Goal: Task Accomplishment & Management: Complete application form

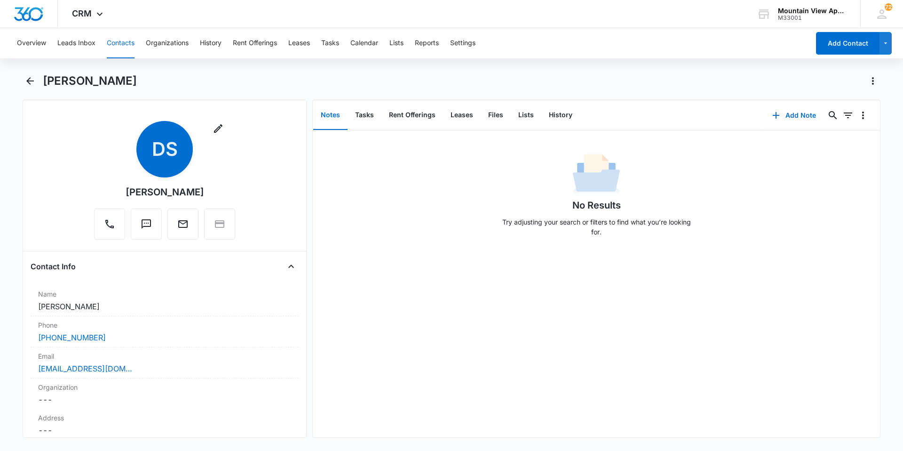
scroll to position [753, 0]
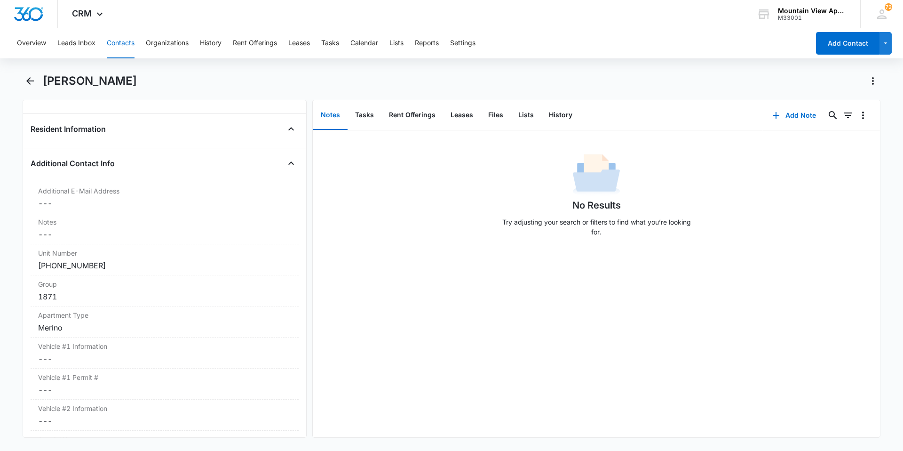
click at [121, 48] on button "Contacts" at bounding box center [121, 43] width 28 height 30
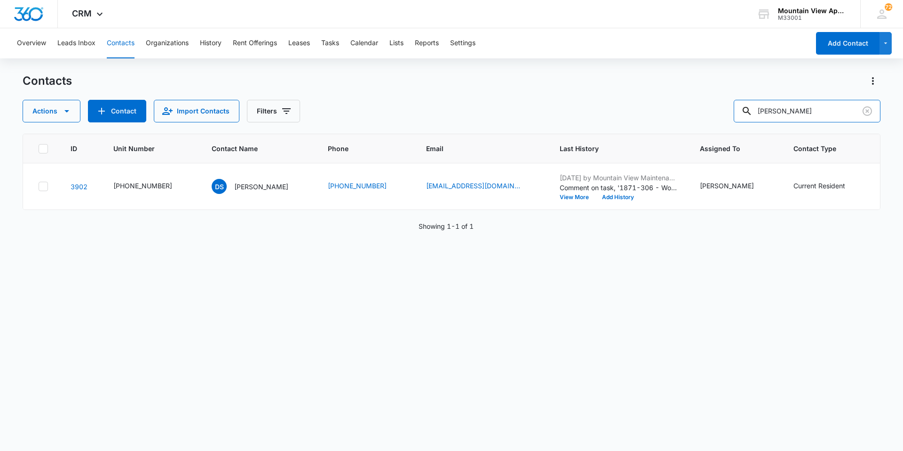
drag, startPoint x: 819, startPoint y: 110, endPoint x: 440, endPoint y: 106, distance: 379.2
click at [420, 100] on div "Actions Contact Import Contacts Filters [PERSON_NAME]" at bounding box center [452, 111] width 858 height 23
type input "[PERSON_NAME]"
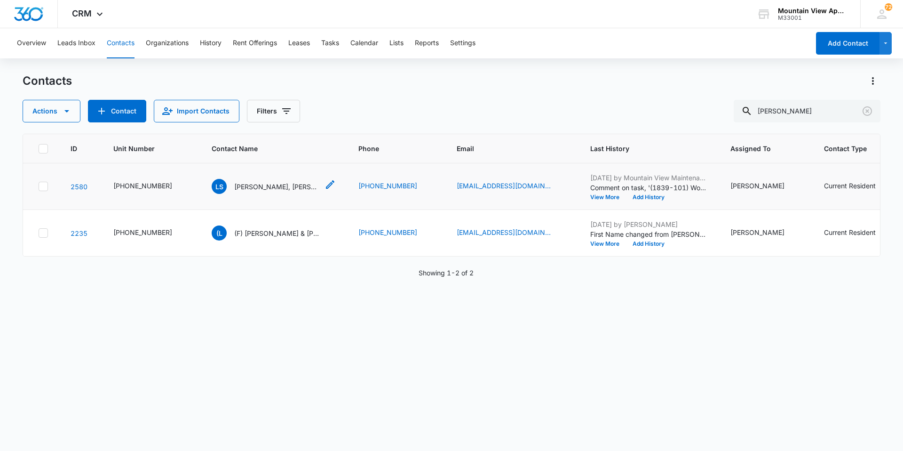
click at [244, 180] on div "LS [PERSON_NAME], [PERSON_NAME] & [PERSON_NAME]" at bounding box center [265, 186] width 107 height 15
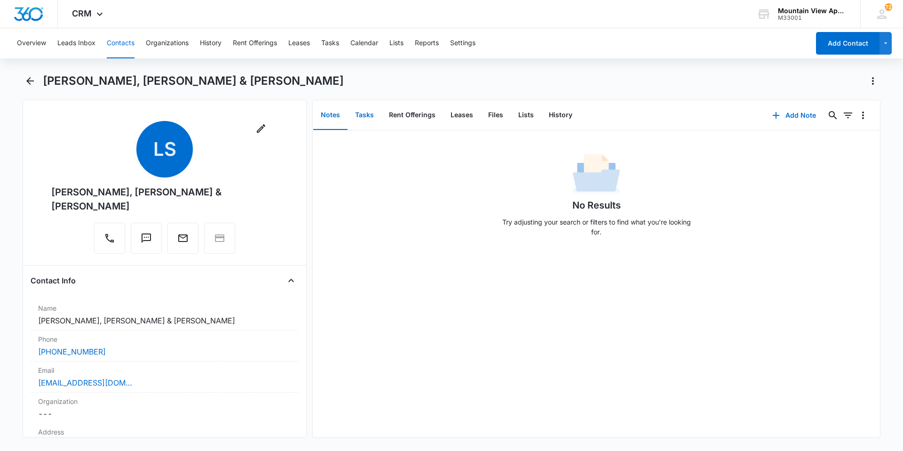
click at [356, 125] on button "Tasks" at bounding box center [365, 115] width 34 height 29
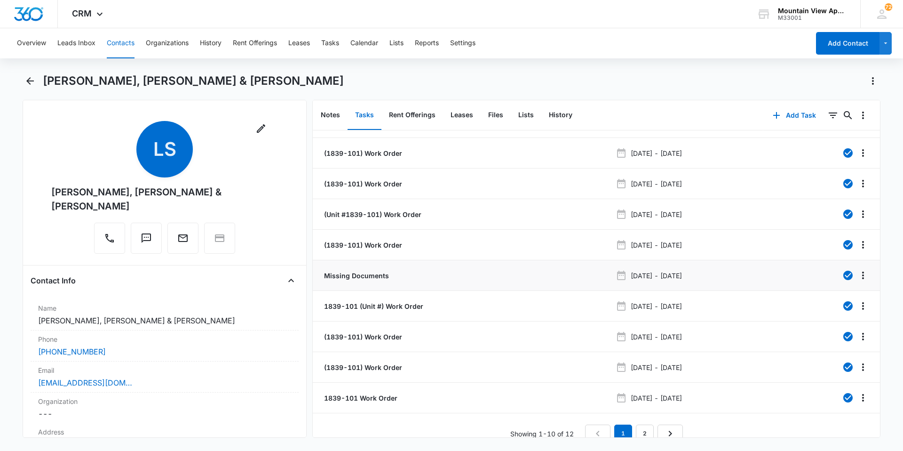
scroll to position [35, 0]
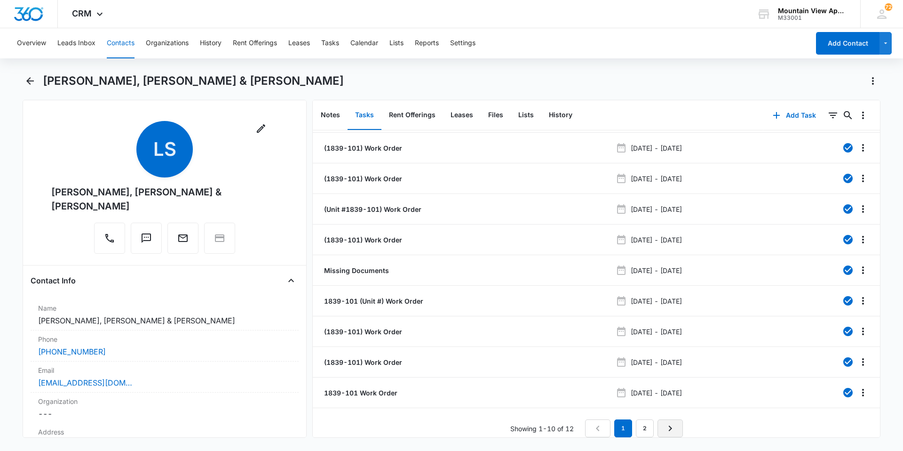
click at [668, 425] on icon "Next Page" at bounding box center [670, 427] width 11 height 11
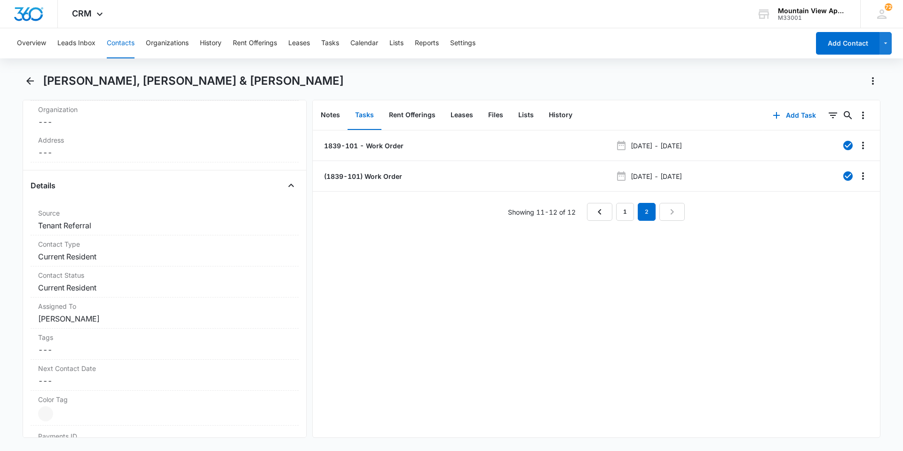
scroll to position [423, 0]
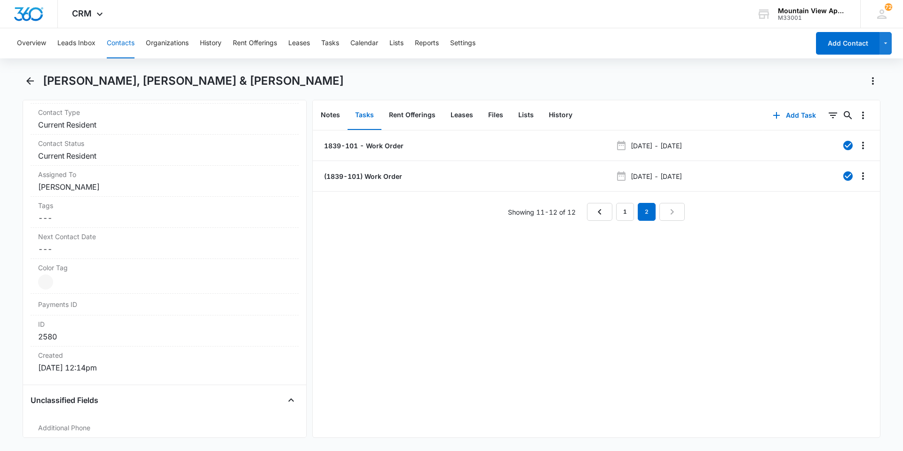
click at [116, 42] on button "Contacts" at bounding box center [121, 43] width 28 height 30
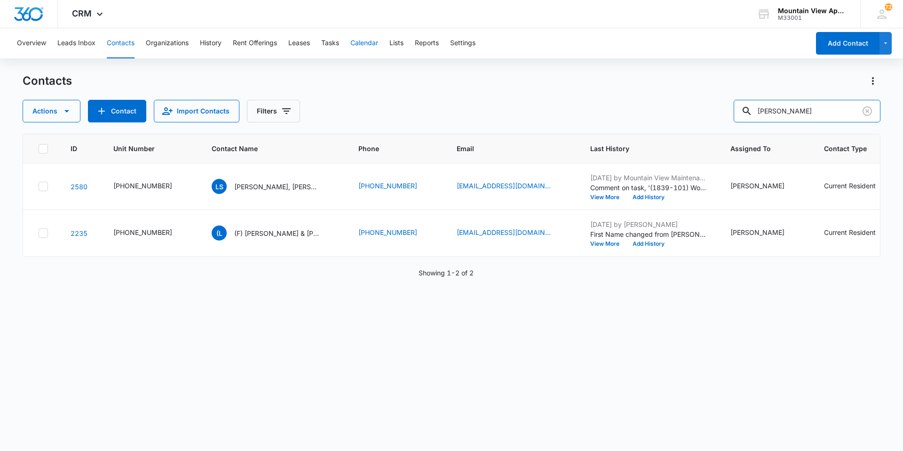
drag, startPoint x: 812, startPoint y: 103, endPoint x: 368, endPoint y: 38, distance: 448.8
click at [369, 38] on div "Overview Leads Inbox Contacts Organizations History Rent Offerings Leases Tasks…" at bounding box center [451, 239] width 903 height 422
type input "maya"
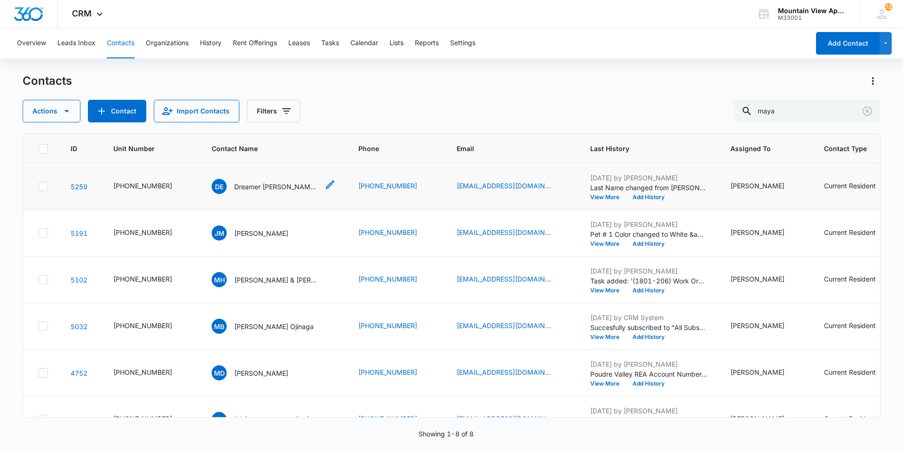
click at [277, 191] on div "DE Dreamer [PERSON_NAME] & [PERSON_NAME]" at bounding box center [265, 186] width 107 height 15
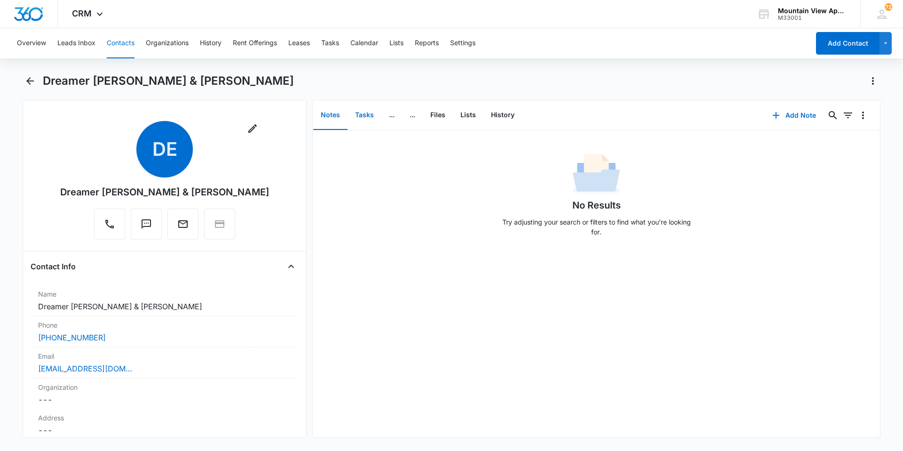
click at [374, 109] on button "Tasks" at bounding box center [365, 115] width 34 height 29
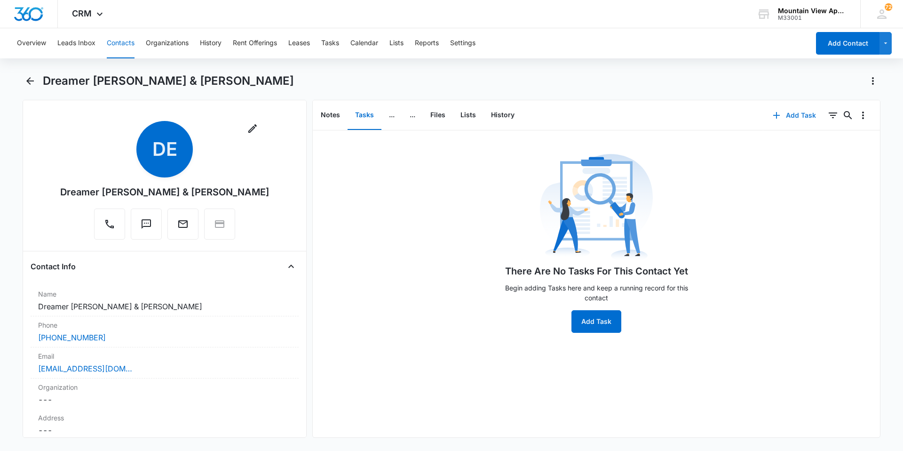
click at [802, 112] on button "Add Task" at bounding box center [795, 115] width 62 height 23
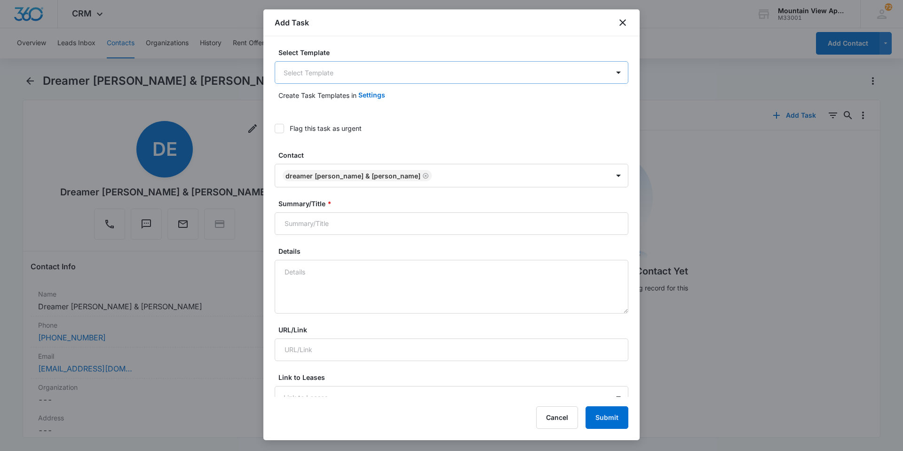
click at [358, 80] on body "CRM Apps Reputation Websites Forms CRM Email Social Content Ads Intelligence Fi…" at bounding box center [451, 225] width 903 height 451
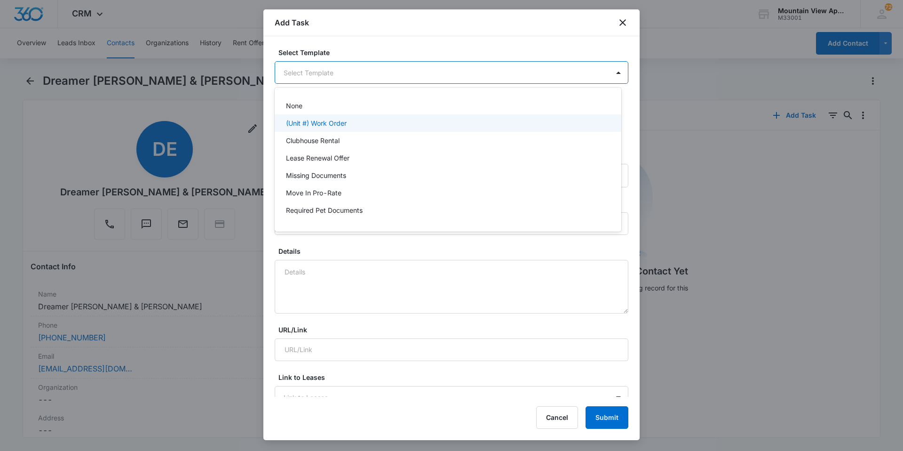
click at [349, 119] on div "(Unit #) Work Order" at bounding box center [447, 123] width 322 height 10
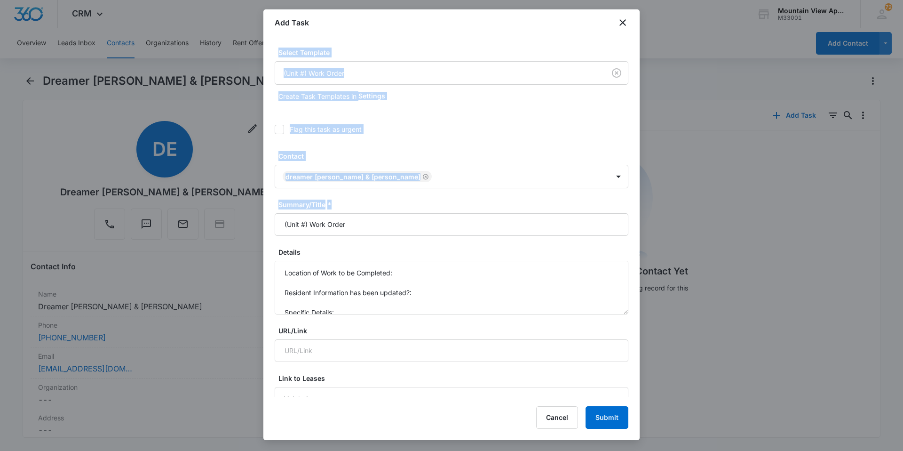
drag, startPoint x: 494, startPoint y: 27, endPoint x: 545, endPoint y: 85, distance: 77.1
click at [571, 213] on div "Add Task Select Template (Unit #) Work Order Create Task Templates in Settings …" at bounding box center [451, 224] width 376 height 430
click at [622, 26] on icon "close" at bounding box center [622, 22] width 11 height 11
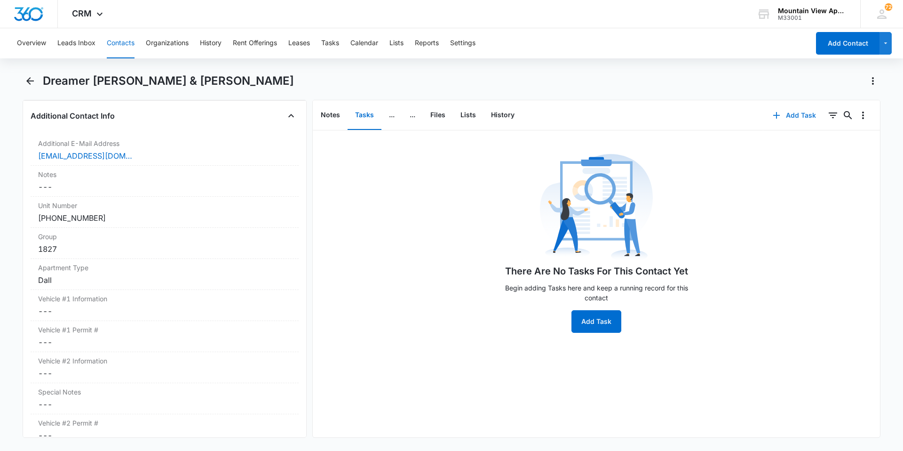
scroll to position [800, 0]
click at [787, 112] on button "Add Task" at bounding box center [795, 115] width 62 height 23
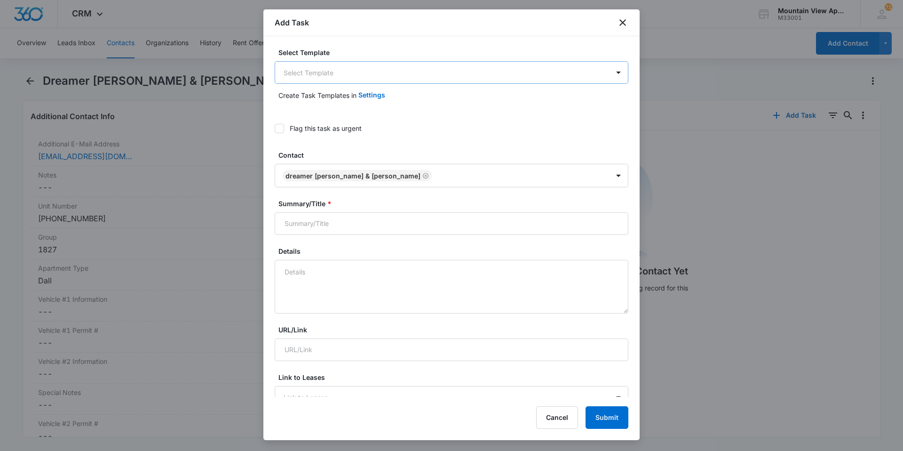
click at [336, 69] on body "CRM Apps Reputation Websites Forms CRM Email Social Content Ads Intelligence Fi…" at bounding box center [451, 225] width 903 height 451
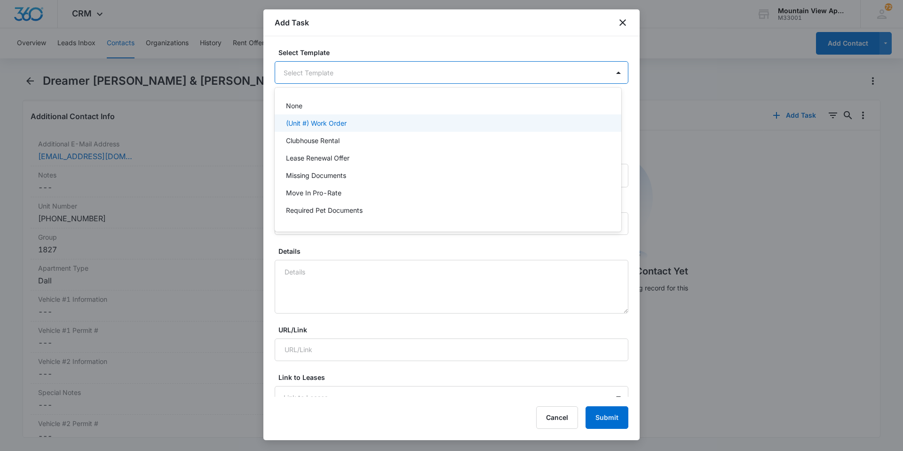
click at [318, 122] on p "(Unit #) Work Order" at bounding box center [316, 123] width 61 height 10
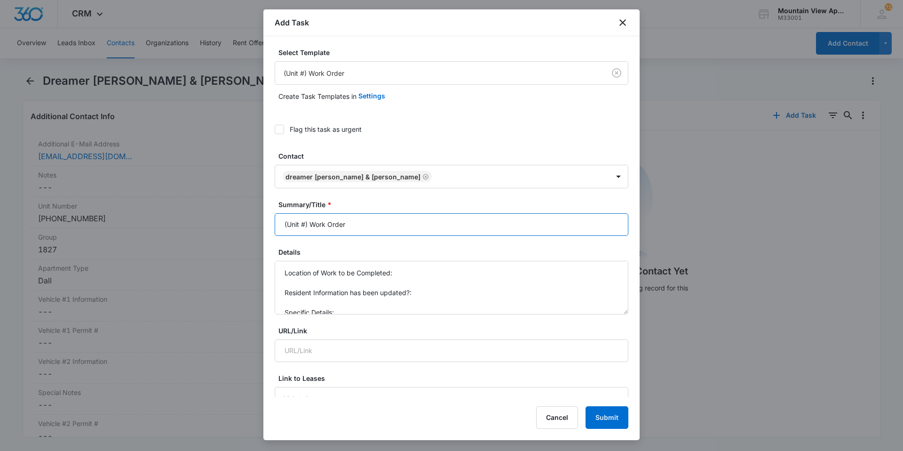
click at [306, 227] on input "(Unit #) Work Order" at bounding box center [452, 224] width 354 height 23
type input "(1827-205) Work Order"
click at [408, 275] on textarea "Location of Work to be Completed: Resident Information has been updated?: Speci…" at bounding box center [452, 288] width 354 height 54
click at [423, 283] on textarea "Location of Work to be Completed: 1827-205 Resident Information has been update…" at bounding box center [452, 288] width 354 height 54
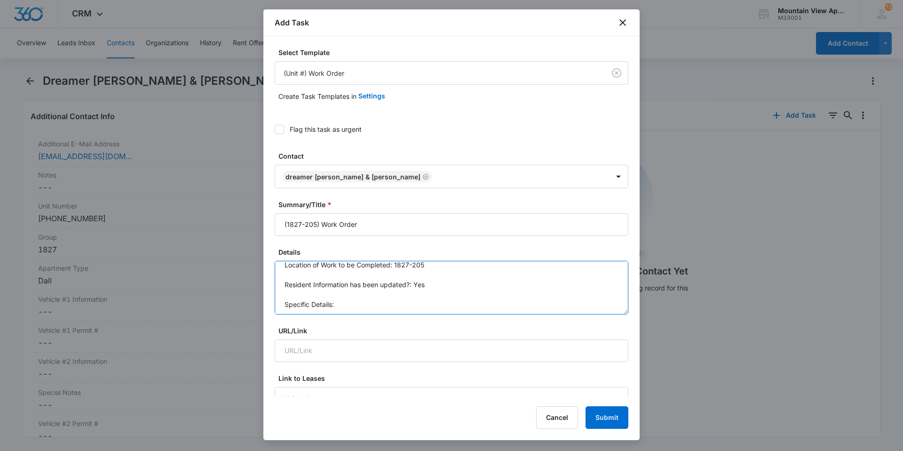
scroll to position [10, 0]
click at [351, 304] on textarea "Location of Work to be Completed: 1827-205 Resident Information has been update…" at bounding box center [452, 288] width 354 height 54
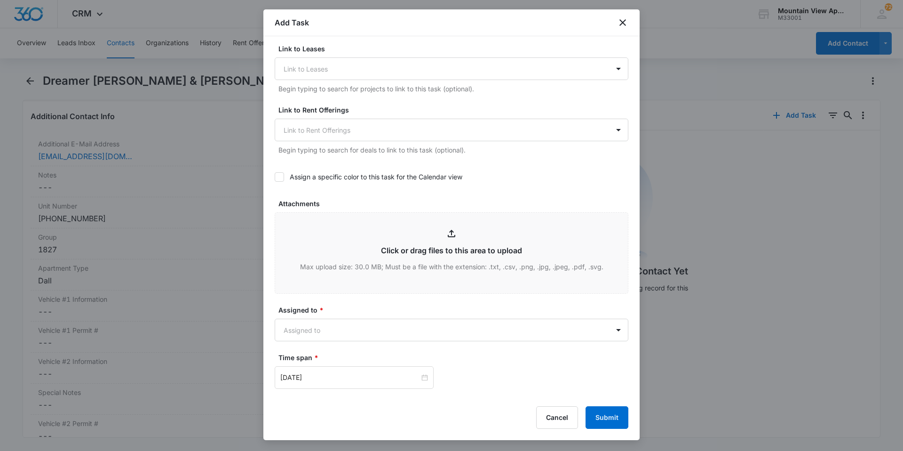
scroll to position [423, 0]
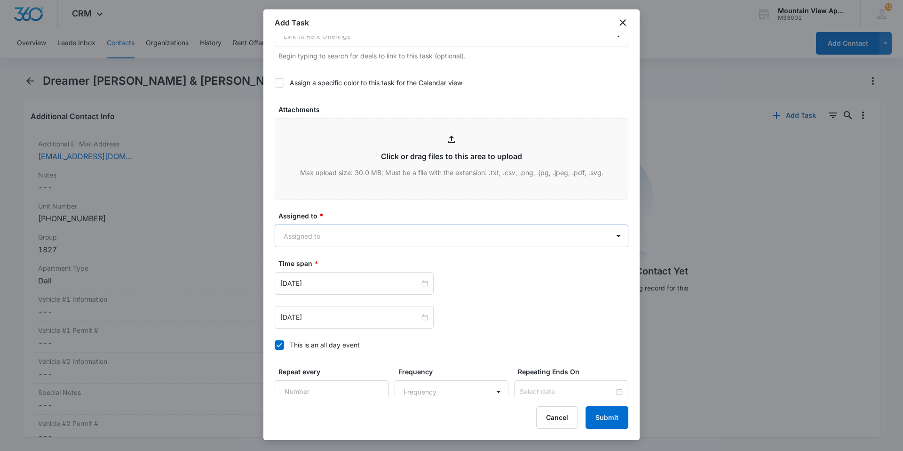
type textarea "Location of Work to be Completed: 1827-205 Resident Information has been update…"
click at [443, 231] on body "CRM Apps Reputation Websites Forms CRM Email Social Content Ads Intelligence Fi…" at bounding box center [451, 225] width 903 height 451
type input "mount"
click at [348, 293] on div "Mountain View Maintenance" at bounding box center [448, 286] width 347 height 17
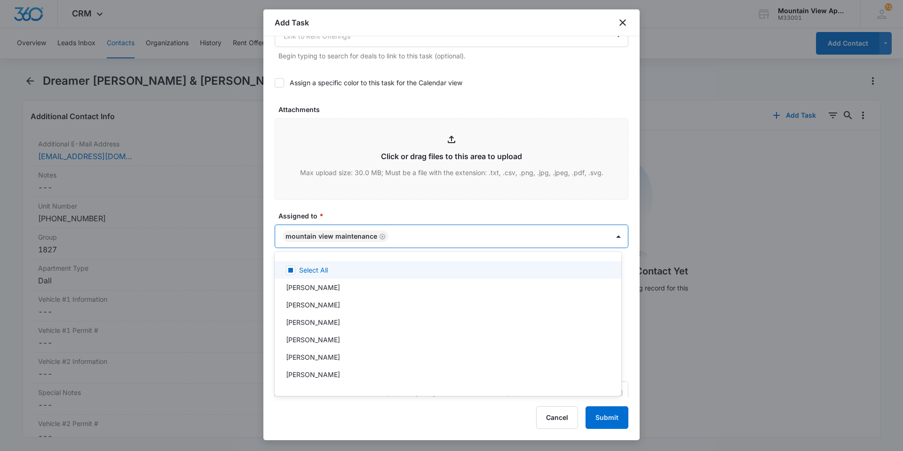
click at [350, 213] on div at bounding box center [451, 225] width 903 height 451
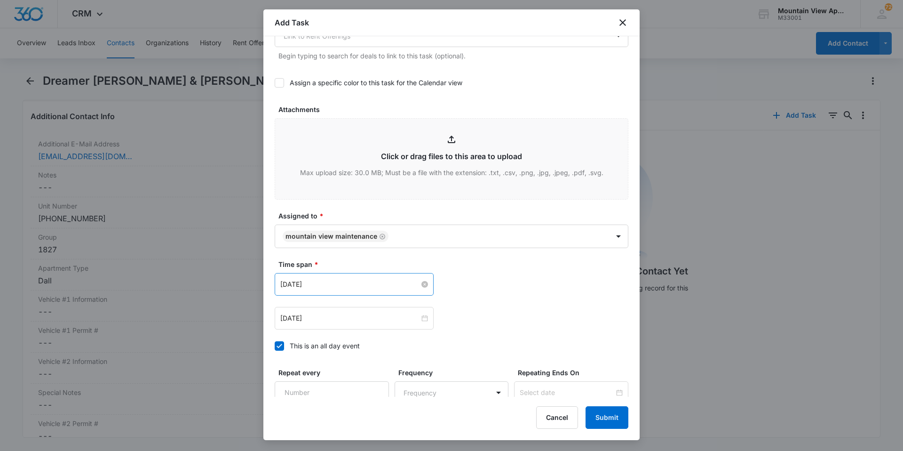
click at [418, 282] on div "[DATE]" at bounding box center [354, 284] width 148 height 10
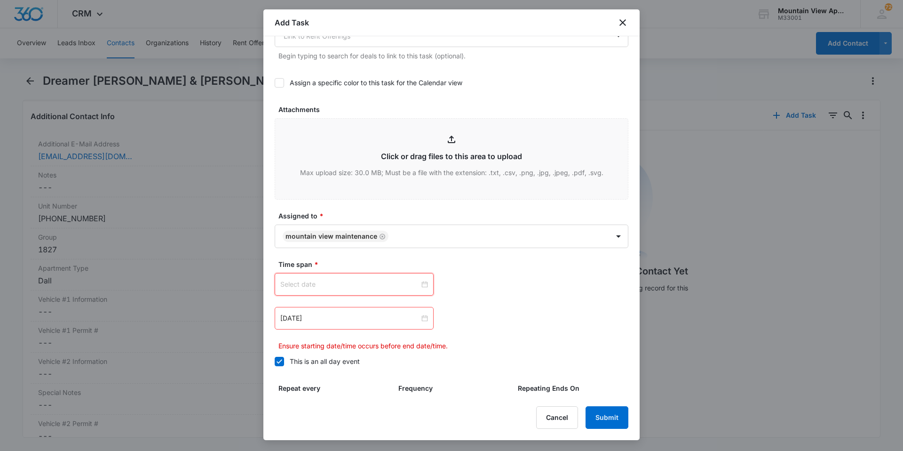
click at [423, 285] on div at bounding box center [354, 284] width 148 height 10
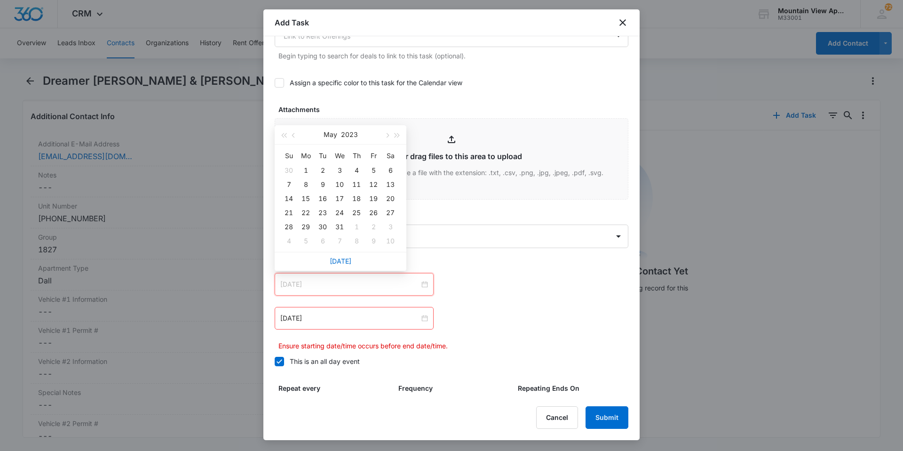
type input "[DATE]"
click at [341, 263] on link "[DATE]" at bounding box center [341, 261] width 22 height 8
type input "[DATE]"
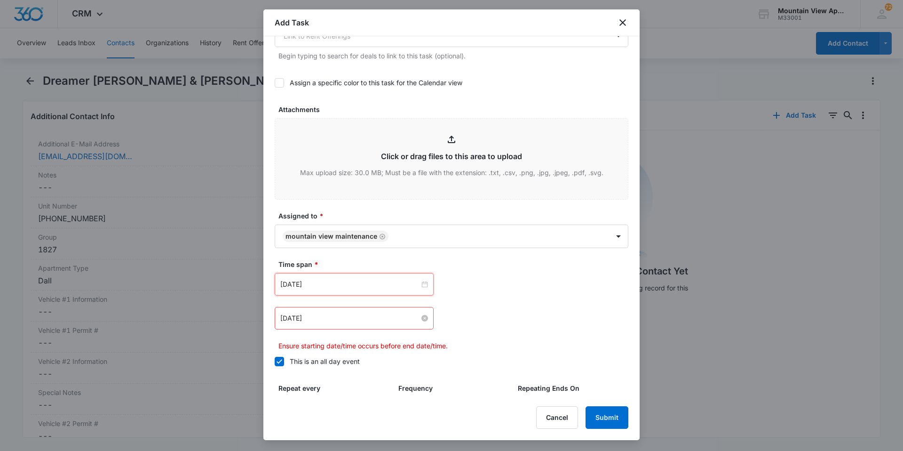
click at [419, 314] on div "[DATE]" at bounding box center [354, 318] width 148 height 10
click at [424, 316] on div at bounding box center [354, 318] width 148 height 10
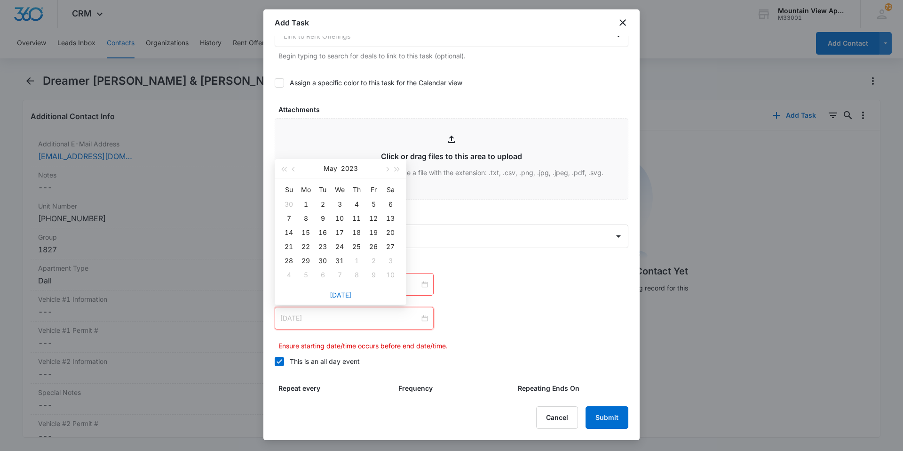
type input "[DATE]"
click at [344, 297] on link "[DATE]" at bounding box center [341, 295] width 22 height 8
type input "[DATE]"
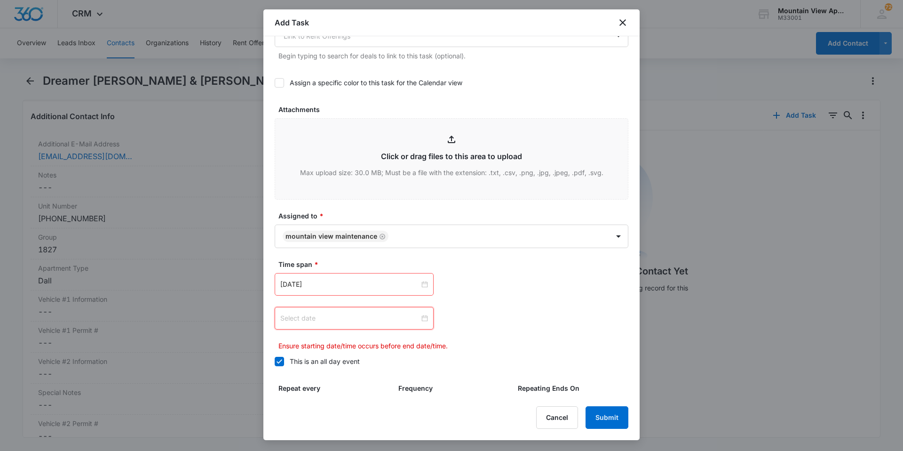
click at [424, 318] on div at bounding box center [354, 318] width 148 height 10
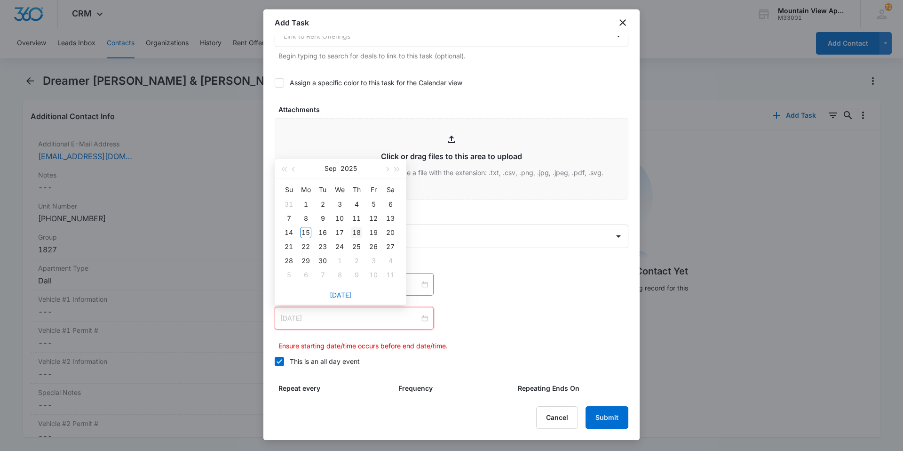
type input "[DATE]"
click at [360, 231] on div "18" at bounding box center [356, 232] width 11 height 11
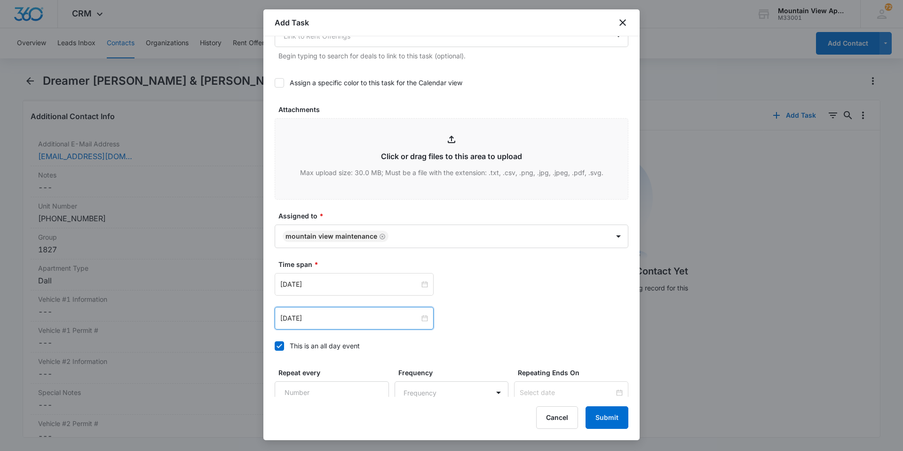
click at [563, 318] on div "[DATE] [DATE] Su Mo Tu We Th Fr Sa 31 1 2 3 4 5 6 7 8 9 10 11 12 13 14 15 16 17…" at bounding box center [452, 318] width 354 height 23
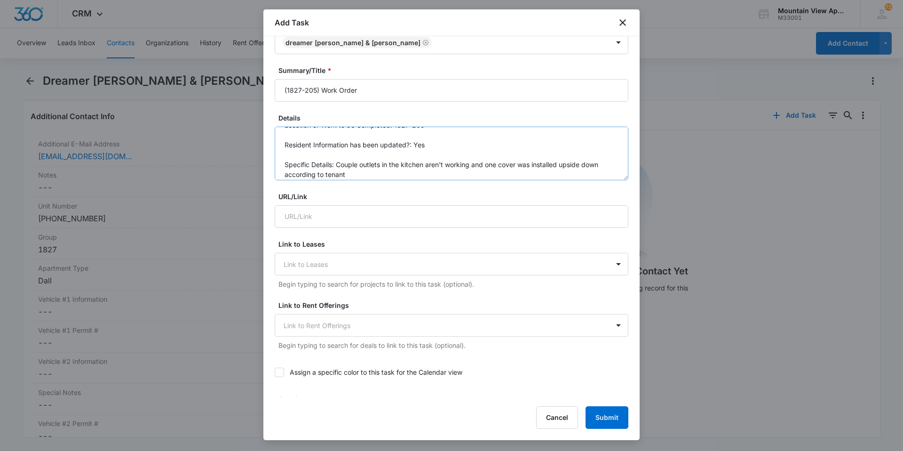
scroll to position [20, 0]
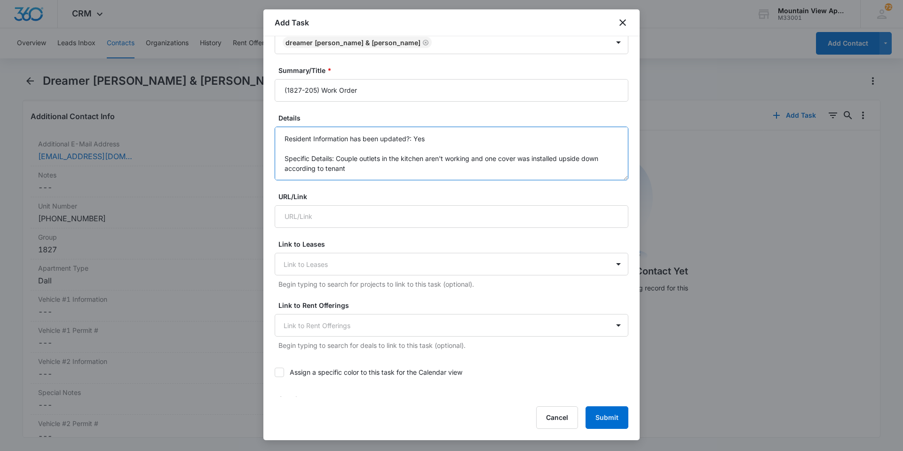
click at [344, 170] on textarea "Location of Work to be Completed: 1827-205 Resident Information has been update…" at bounding box center [452, 154] width 354 height 54
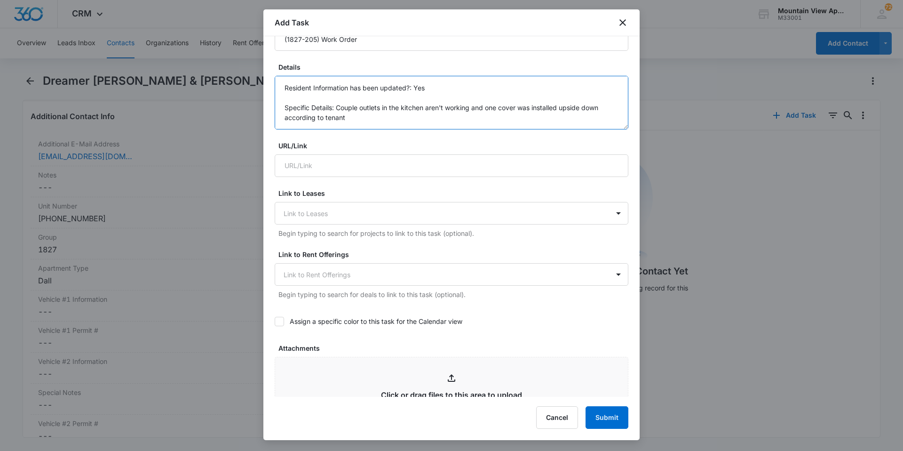
scroll to position [134, 0]
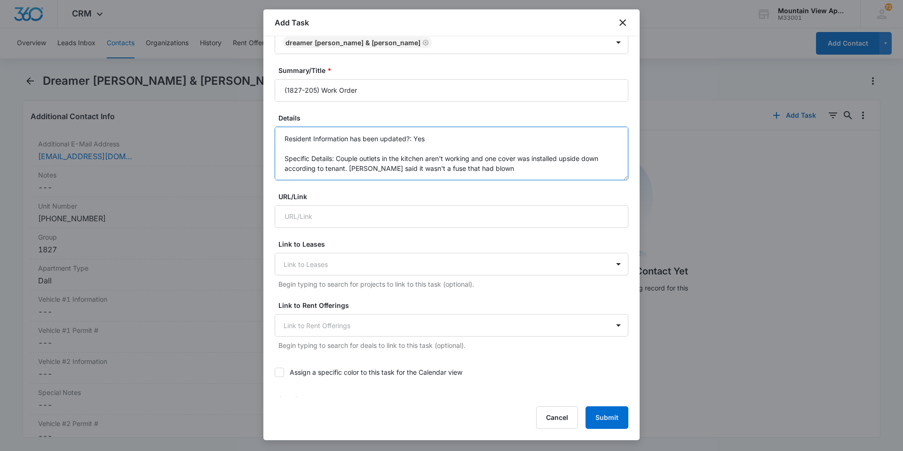
click at [490, 169] on textarea "Location of Work to be Completed: 1827-205 Resident Information has been update…" at bounding box center [452, 154] width 354 height 54
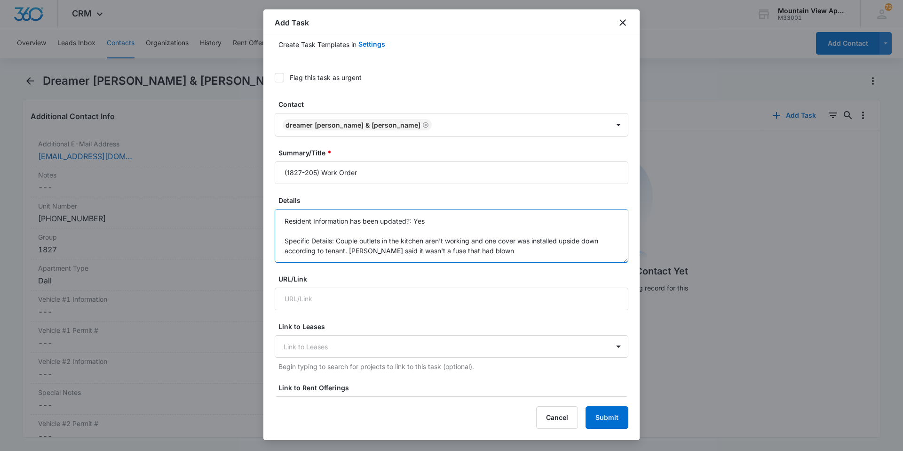
scroll to position [0, 0]
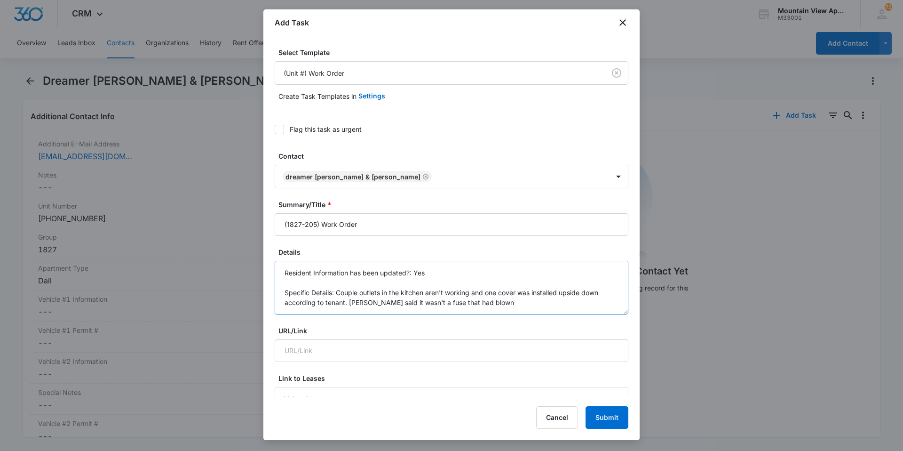
drag, startPoint x: 485, startPoint y: 304, endPoint x: 350, endPoint y: 311, distance: 135.7
click at [350, 311] on textarea "Location of Work to be Completed: 1827-205 Resident Information has been update…" at bounding box center [452, 288] width 354 height 54
click at [472, 305] on textarea "Location of Work to be Completed: 1827-205 Resident Information has been update…" at bounding box center [452, 288] width 354 height 54
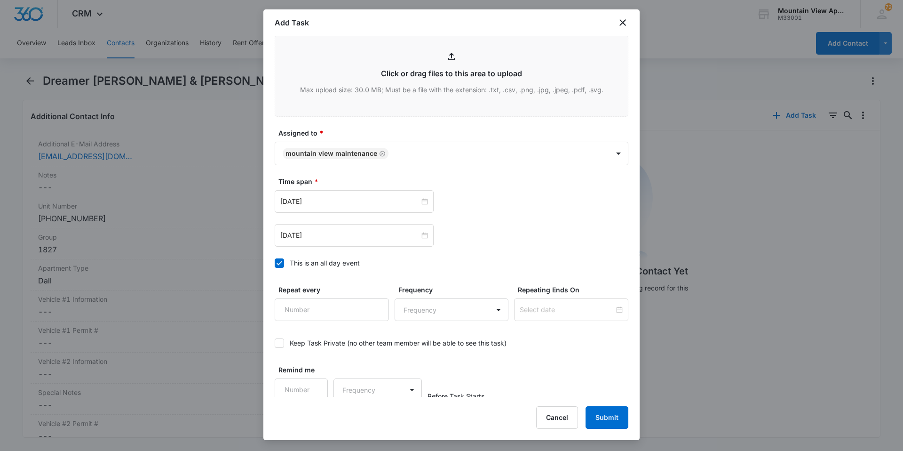
scroll to position [510, 0]
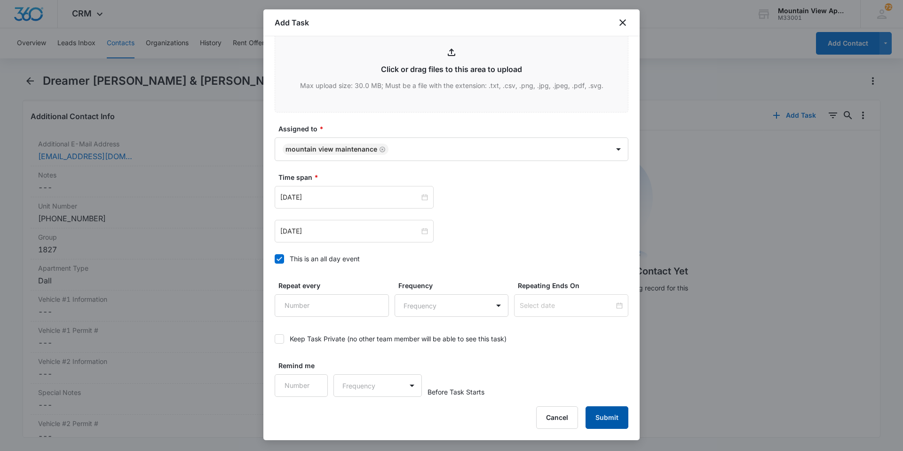
type textarea "Location of Work to be Completed: 1827-205 Resident Information has been update…"
click at [597, 421] on button "Submit" at bounding box center [607, 417] width 43 height 23
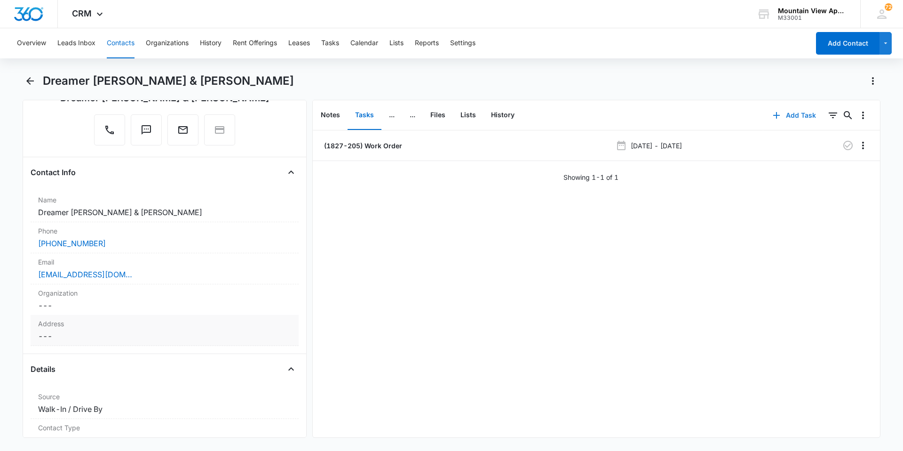
scroll to position [0, 0]
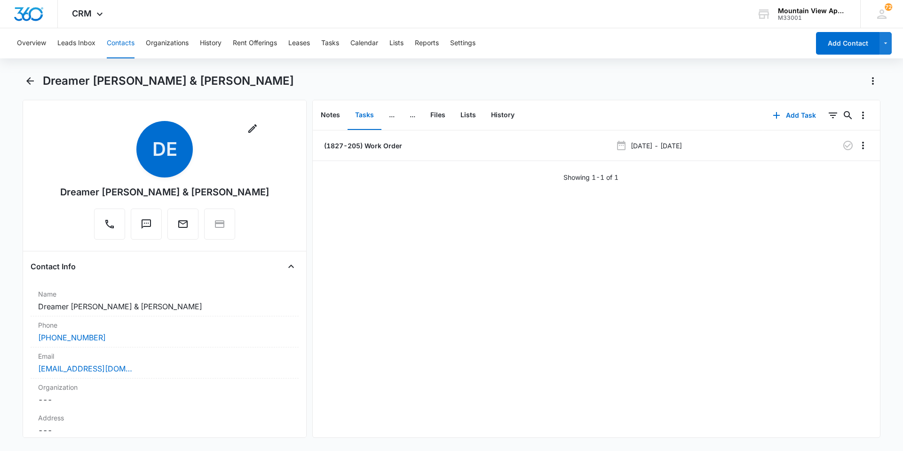
click at [117, 43] on button "Contacts" at bounding box center [121, 43] width 28 height 30
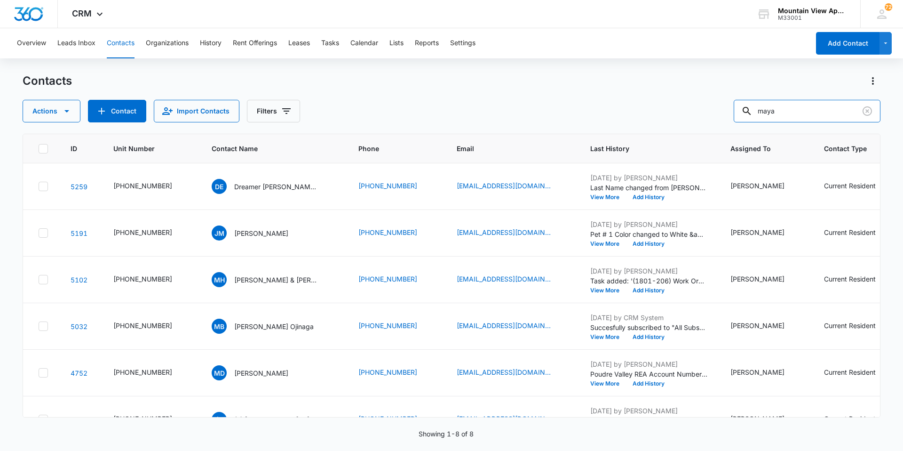
drag, startPoint x: 804, startPoint y: 107, endPoint x: 442, endPoint y: 30, distance: 369.4
click at [443, 31] on div "Overview Leads Inbox Contacts Organizations History Rent Offerings Leases Tasks…" at bounding box center [451, 239] width 903 height 422
type input "lettero"
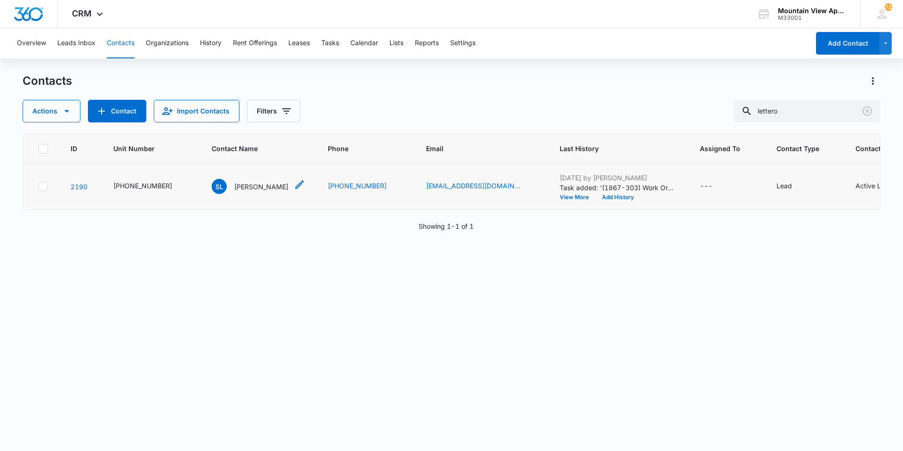
click at [235, 186] on p "[PERSON_NAME]" at bounding box center [261, 187] width 54 height 10
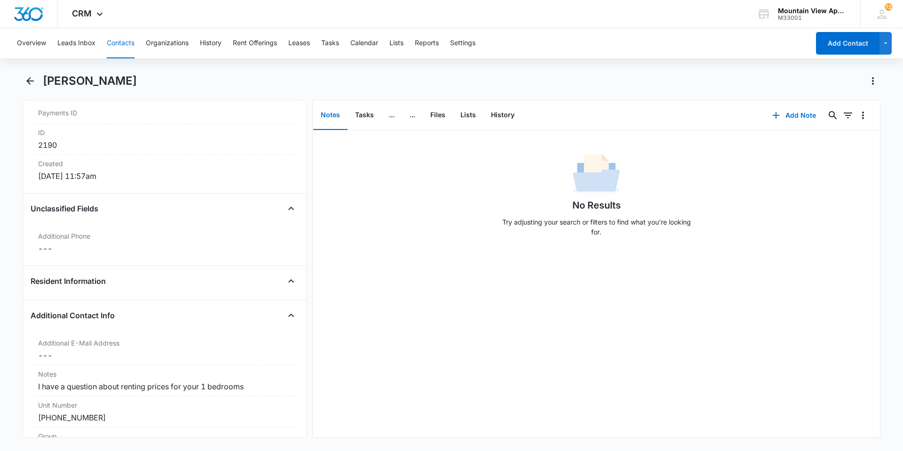
scroll to position [612, 0]
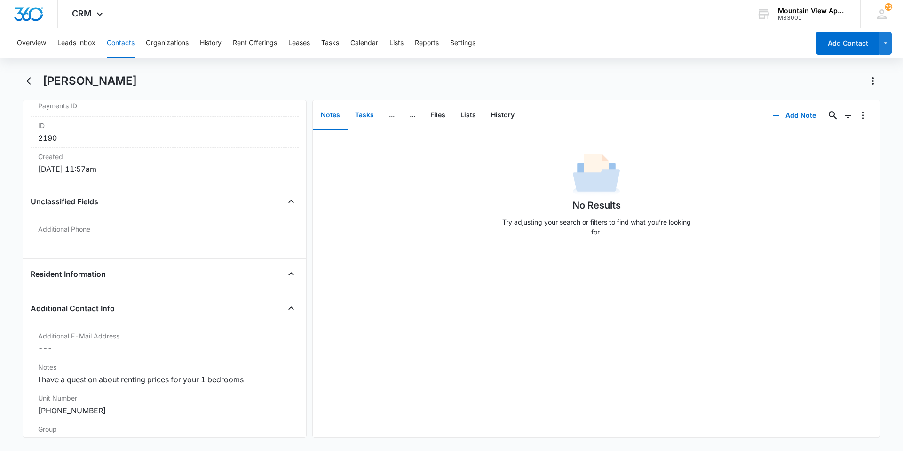
click at [358, 115] on button "Tasks" at bounding box center [365, 115] width 34 height 29
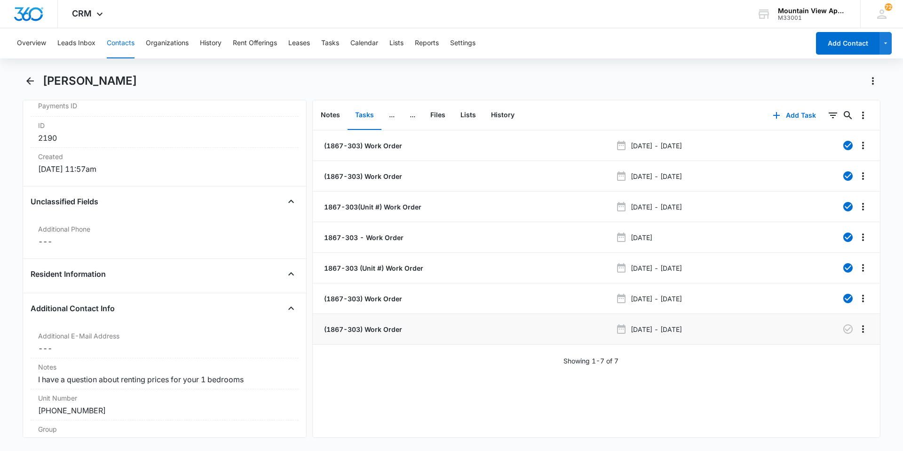
click at [374, 325] on p "(1867-303) Work Order" at bounding box center [362, 329] width 80 height 10
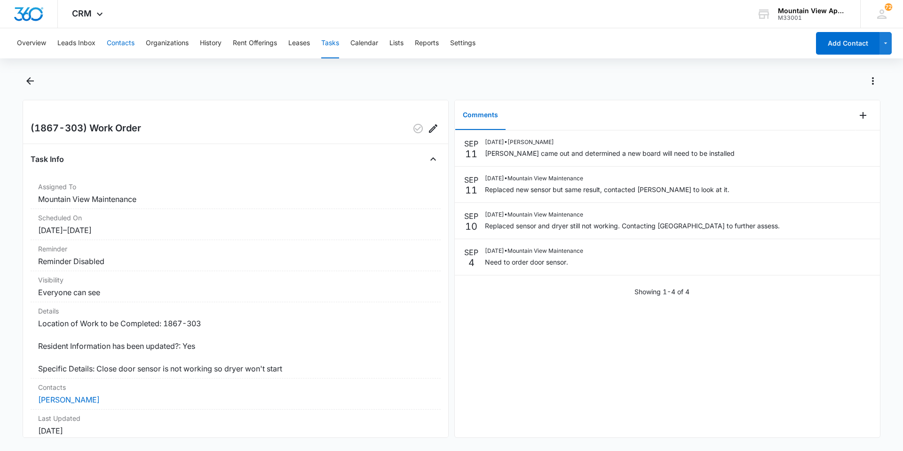
click at [127, 48] on button "Contacts" at bounding box center [121, 43] width 28 height 30
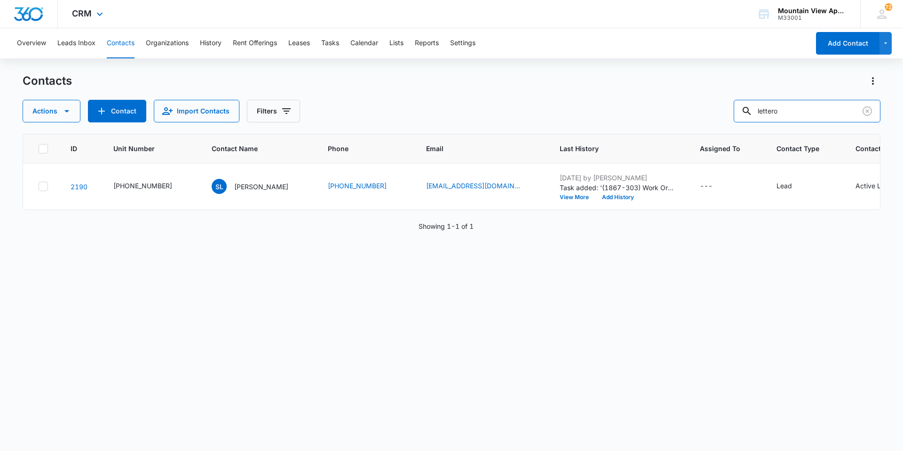
drag, startPoint x: 811, startPoint y: 112, endPoint x: 207, endPoint y: 23, distance: 609.6
click at [207, 23] on div "CRM Apps Reputation Websites Forms CRM Email Social Content Ads Intelligence Fi…" at bounding box center [451, 225] width 903 height 450
type input "maya"
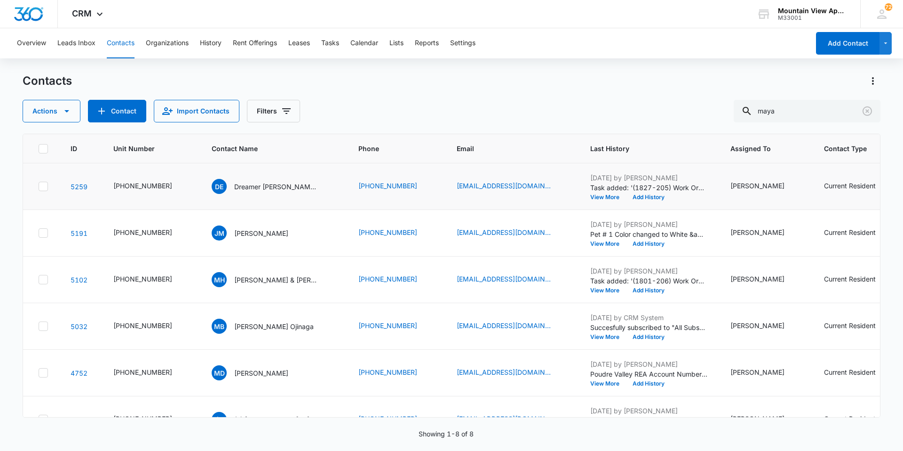
click at [247, 194] on td "DE Dreamer [PERSON_NAME] & [PERSON_NAME]" at bounding box center [273, 186] width 147 height 47
click at [247, 191] on p "Dreamer [PERSON_NAME] & [PERSON_NAME]" at bounding box center [276, 187] width 85 height 10
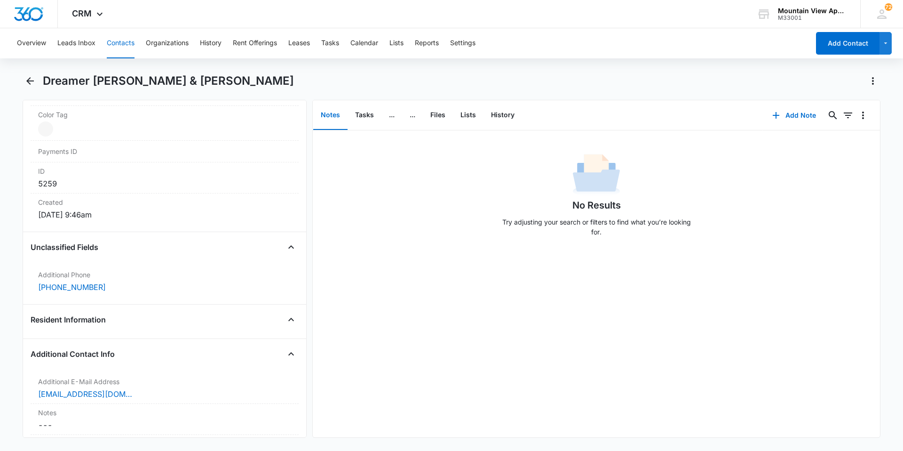
scroll to position [659, 0]
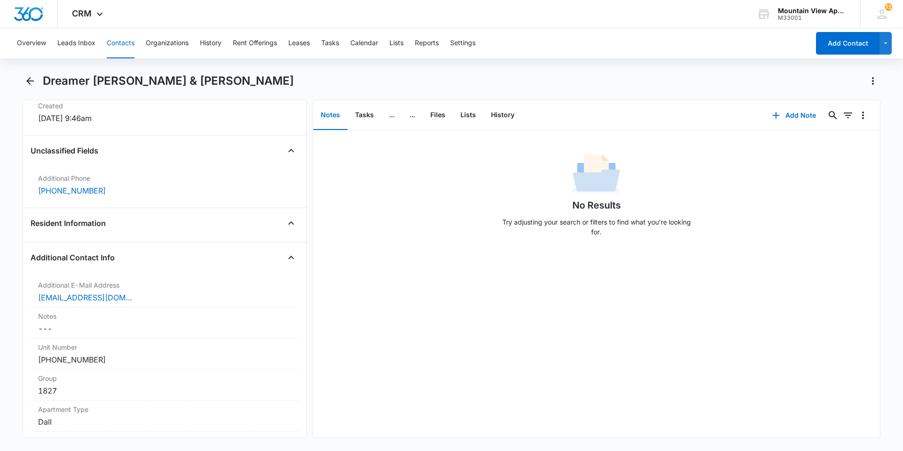
click at [122, 46] on button "Contacts" at bounding box center [121, 43] width 28 height 30
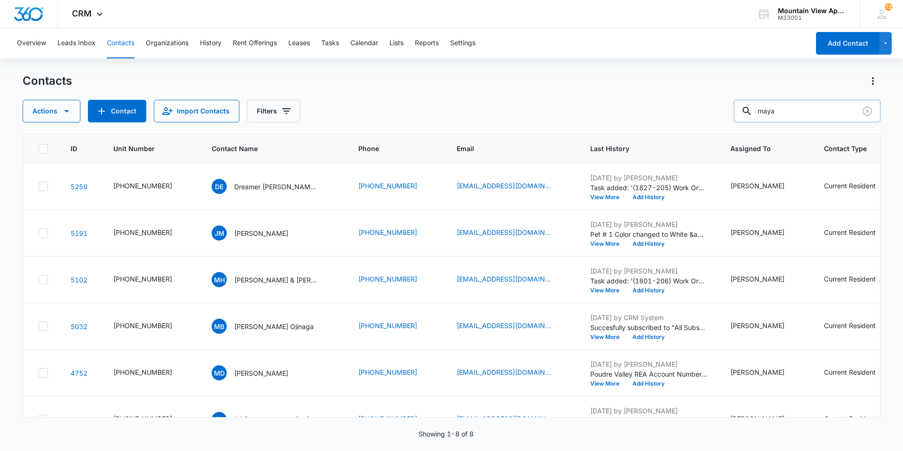
drag, startPoint x: 798, startPoint y: 114, endPoint x: 774, endPoint y: 114, distance: 24.0
click at [774, 114] on input "maya" at bounding box center [807, 111] width 147 height 23
click at [810, 114] on input "maya" at bounding box center [807, 111] width 147 height 23
click at [133, 49] on button "Contacts" at bounding box center [121, 43] width 28 height 30
drag, startPoint x: 818, startPoint y: 117, endPoint x: 325, endPoint y: 102, distance: 492.8
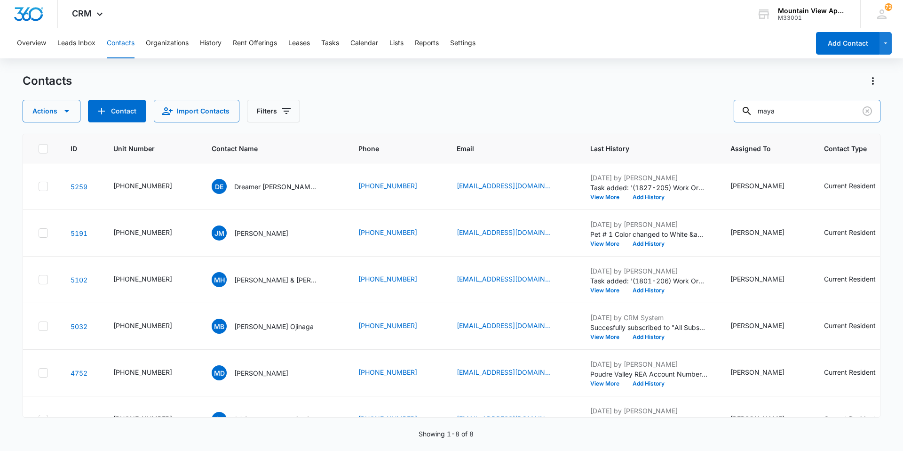
click at [320, 104] on div "Actions Contact Import Contacts Filters maya" at bounding box center [452, 111] width 858 height 23
type input "[PERSON_NAME]"
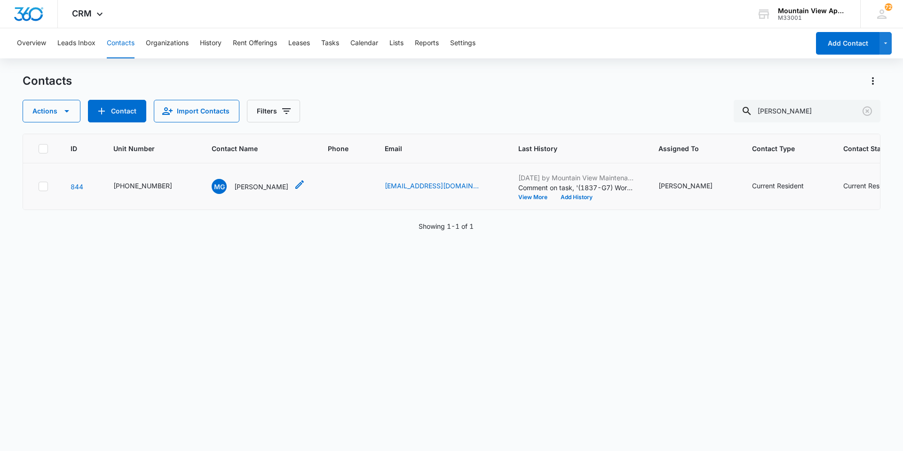
click at [247, 189] on p "[PERSON_NAME]" at bounding box center [261, 187] width 54 height 10
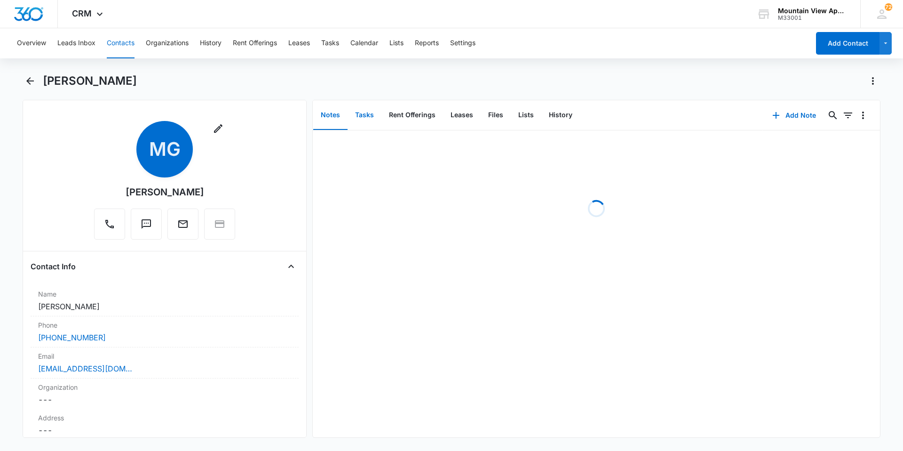
click at [375, 119] on button "Tasks" at bounding box center [365, 115] width 34 height 29
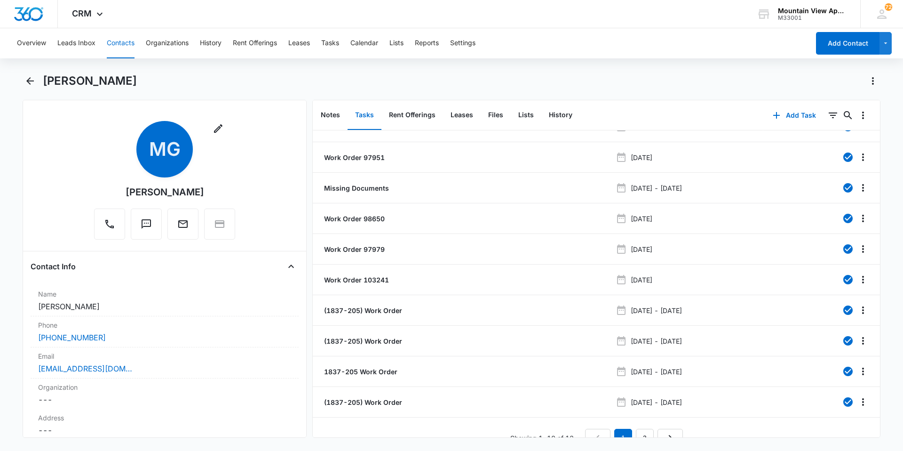
scroll to position [35, 0]
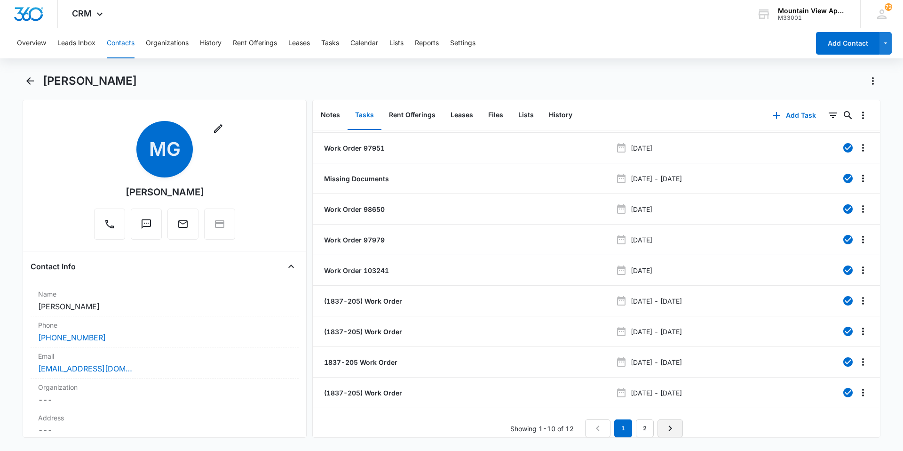
click at [678, 427] on link "Next Page" at bounding box center [670, 428] width 25 height 18
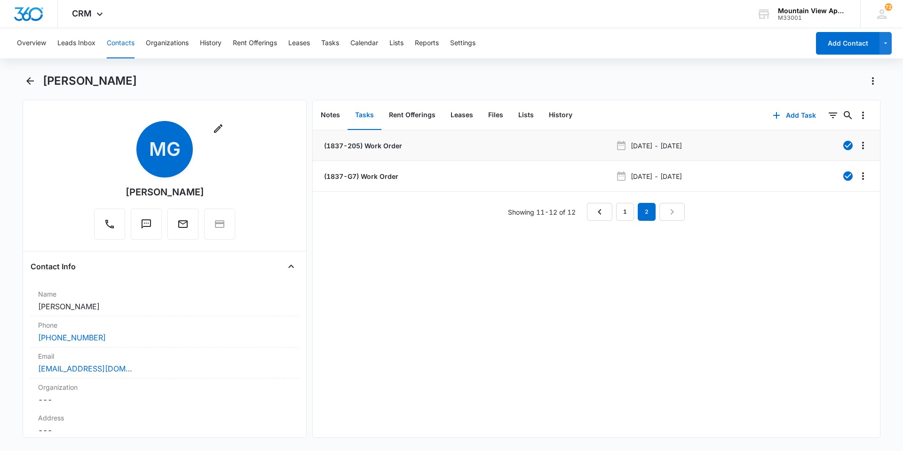
click at [370, 144] on p "(1837-205) Work Order" at bounding box center [362, 146] width 80 height 10
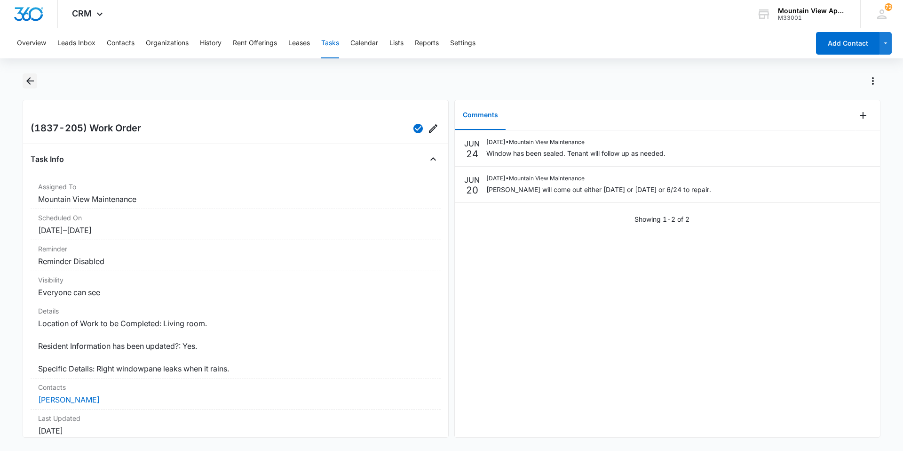
click at [30, 84] on icon "Back" at bounding box center [30, 81] width 8 height 8
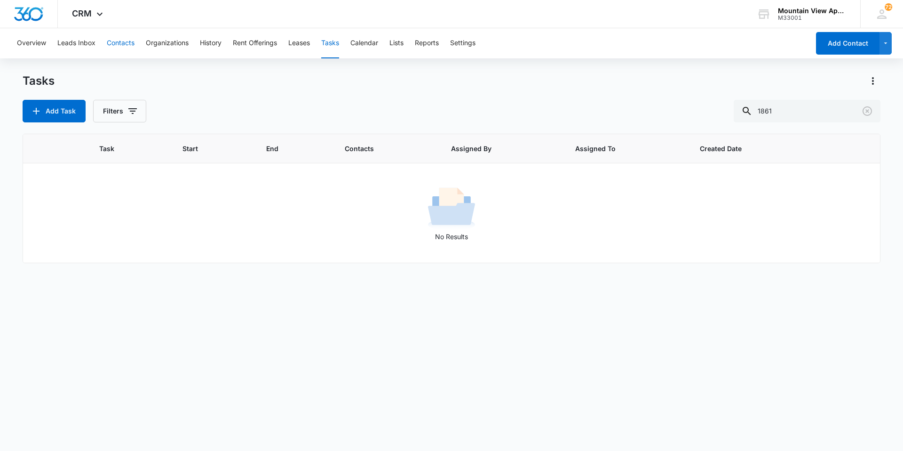
click at [116, 42] on button "Contacts" at bounding box center [121, 43] width 28 height 30
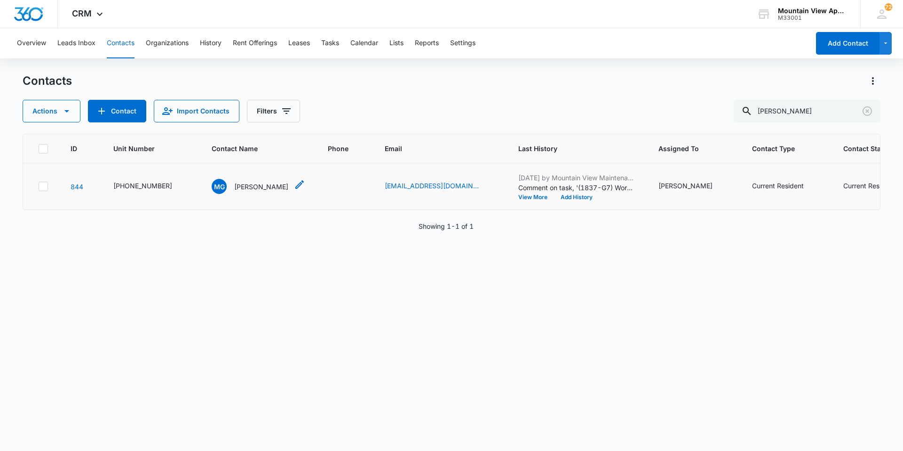
click at [240, 188] on p "[PERSON_NAME]" at bounding box center [261, 187] width 54 height 10
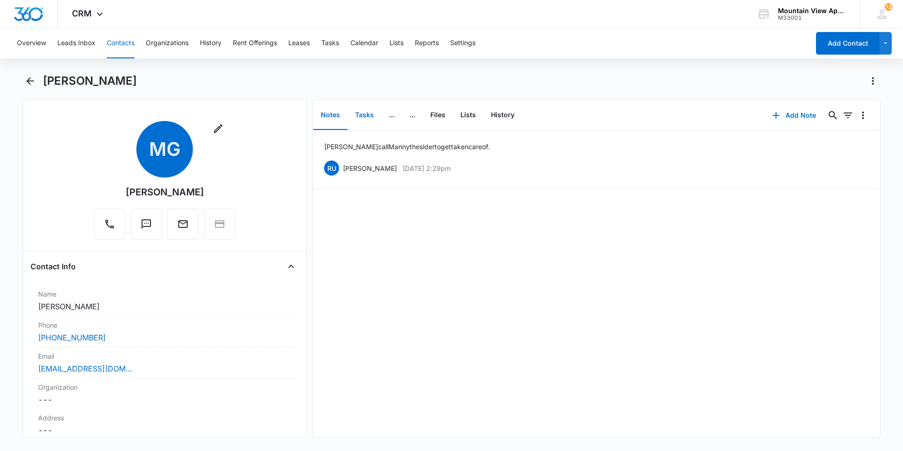
click at [364, 119] on button "Tasks" at bounding box center [365, 115] width 34 height 29
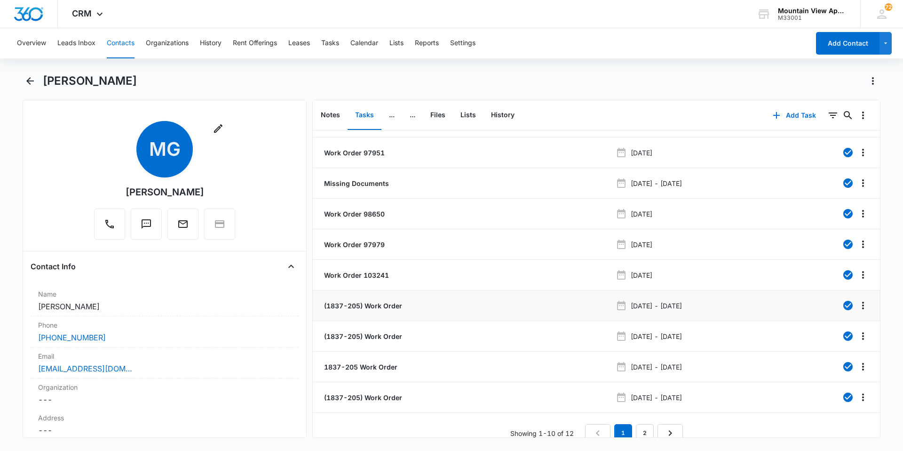
scroll to position [35, 0]
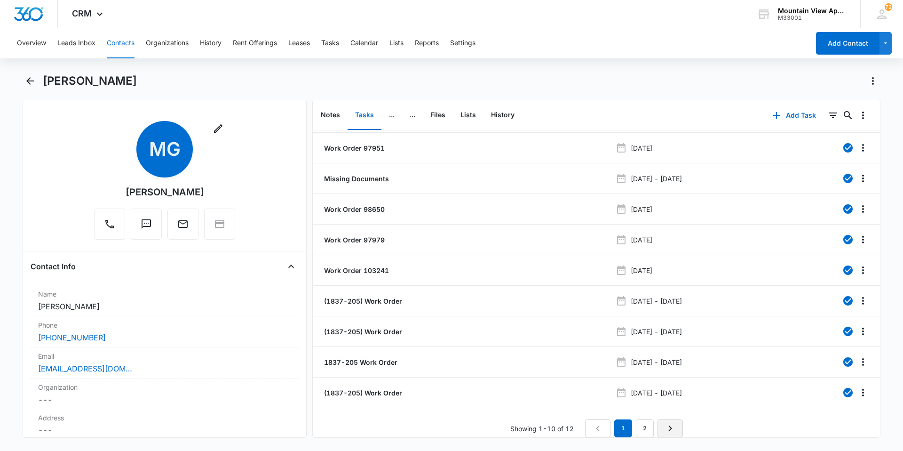
click at [673, 424] on link "Next Page" at bounding box center [670, 428] width 25 height 18
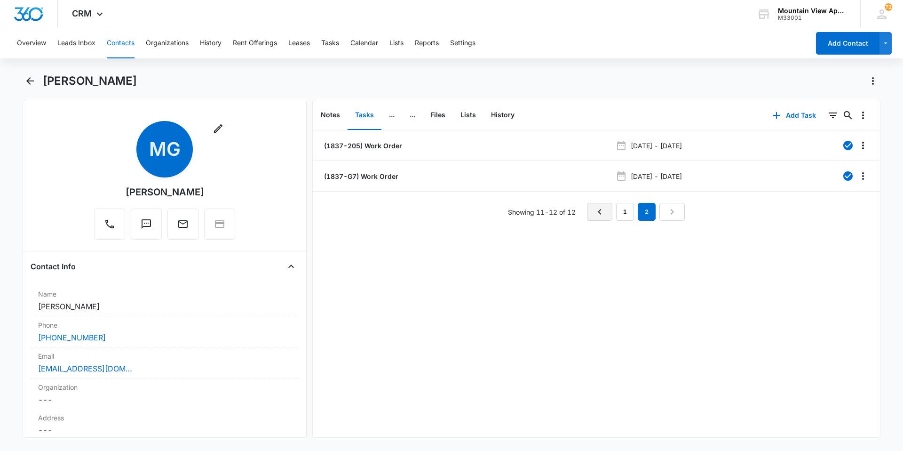
click at [596, 216] on icon "Previous Page" at bounding box center [599, 211] width 11 height 11
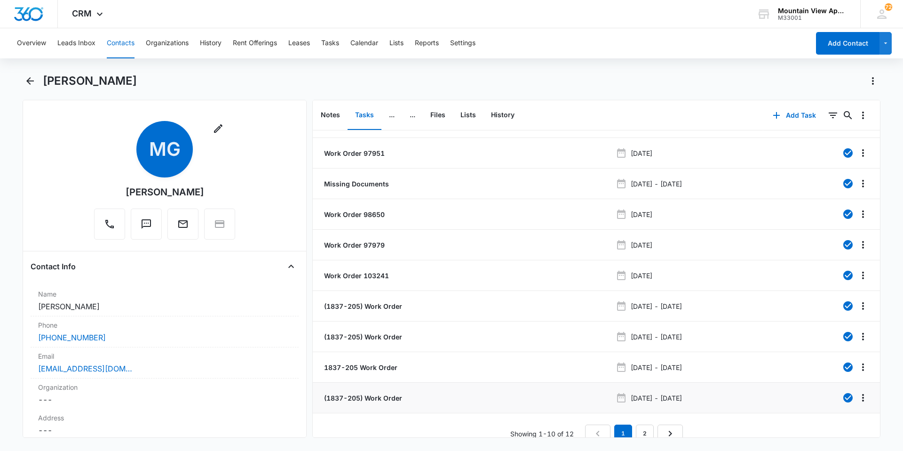
scroll to position [35, 0]
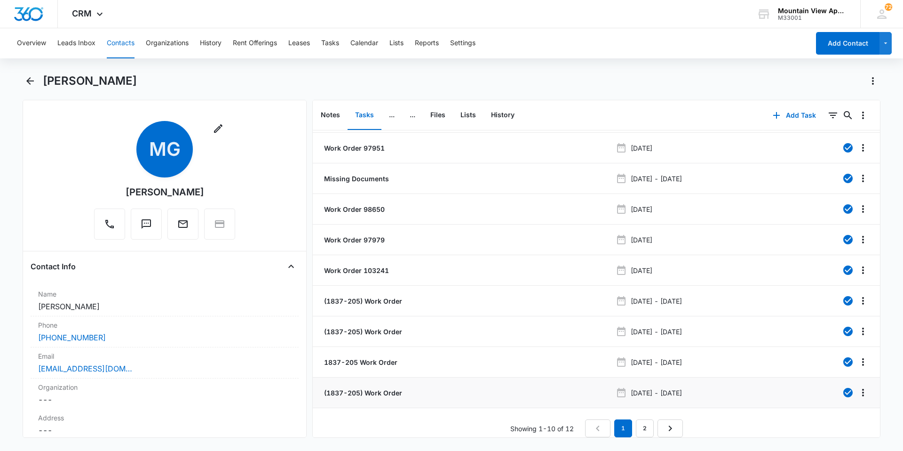
click at [387, 388] on p "(1837-205) Work Order" at bounding box center [362, 393] width 80 height 10
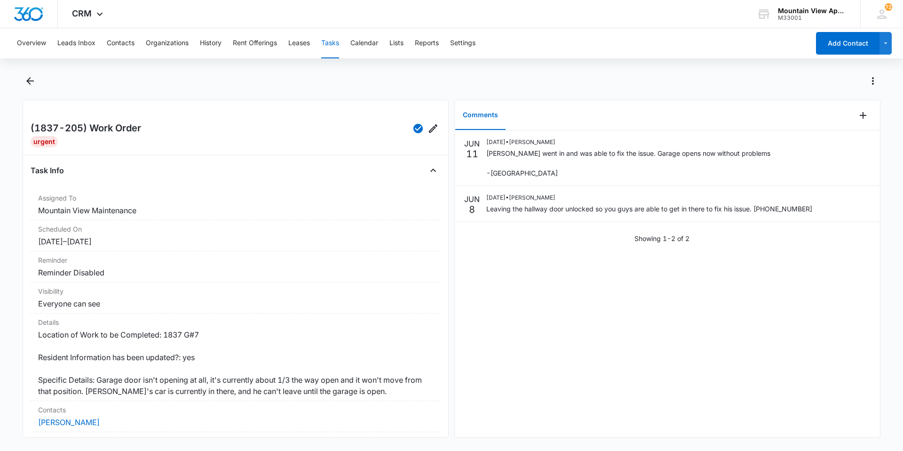
click at [99, 40] on div "Overview Leads Inbox Contacts Organizations History Rent Offerings Leases Tasks…" at bounding box center [410, 43] width 798 height 30
click at [117, 46] on button "Contacts" at bounding box center [121, 43] width 28 height 30
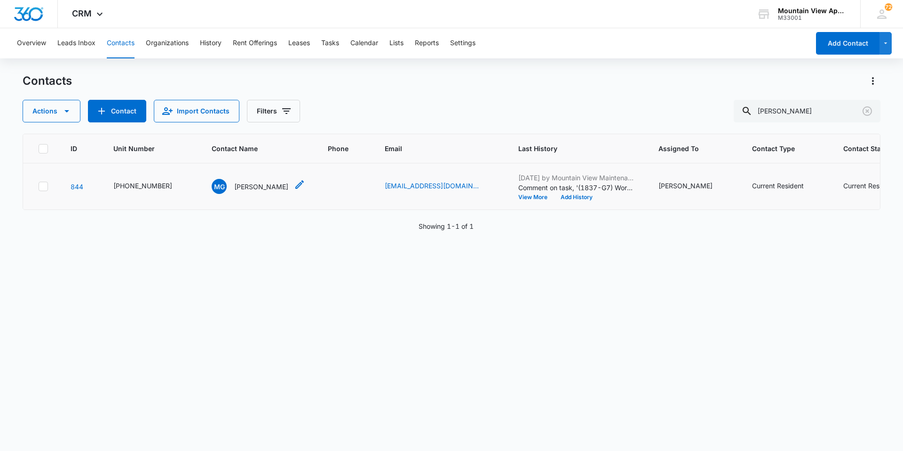
click at [250, 192] on div "MG [PERSON_NAME]" at bounding box center [250, 186] width 77 height 15
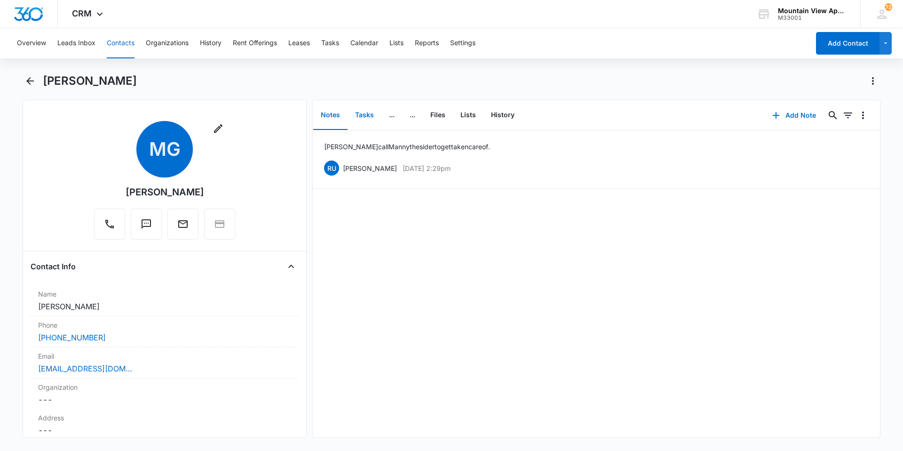
click at [355, 120] on button "Tasks" at bounding box center [365, 115] width 34 height 29
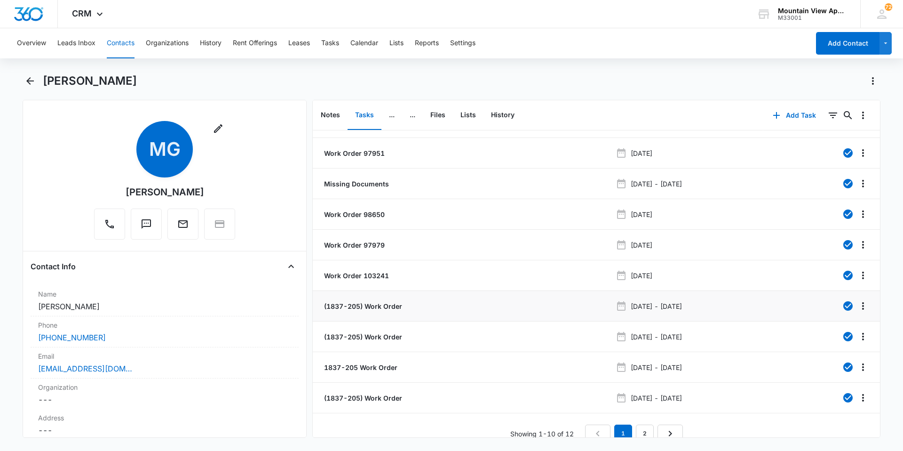
scroll to position [35, 0]
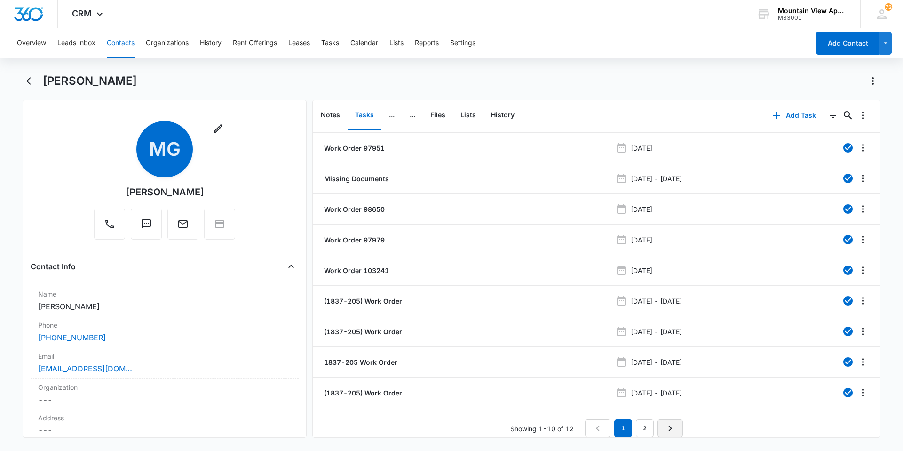
click at [683, 424] on div "Showing 1-10 of 12 1 2" at bounding box center [596, 428] width 567 height 18
click at [676, 422] on link "Next Page" at bounding box center [670, 428] width 25 height 18
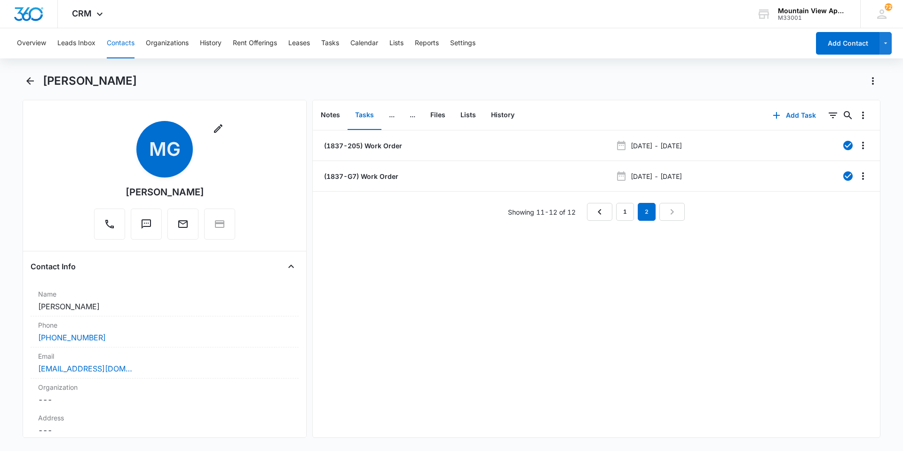
scroll to position [0, 0]
click at [803, 116] on button "Add Task" at bounding box center [795, 115] width 62 height 23
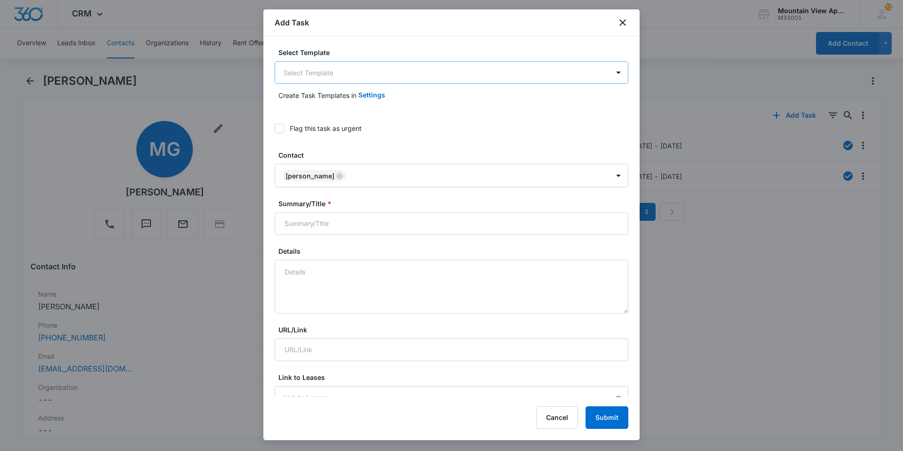
click at [374, 66] on body "CRM Apps Reputation Websites Forms CRM Email Social Content Ads Intelligence Fi…" at bounding box center [451, 225] width 903 height 451
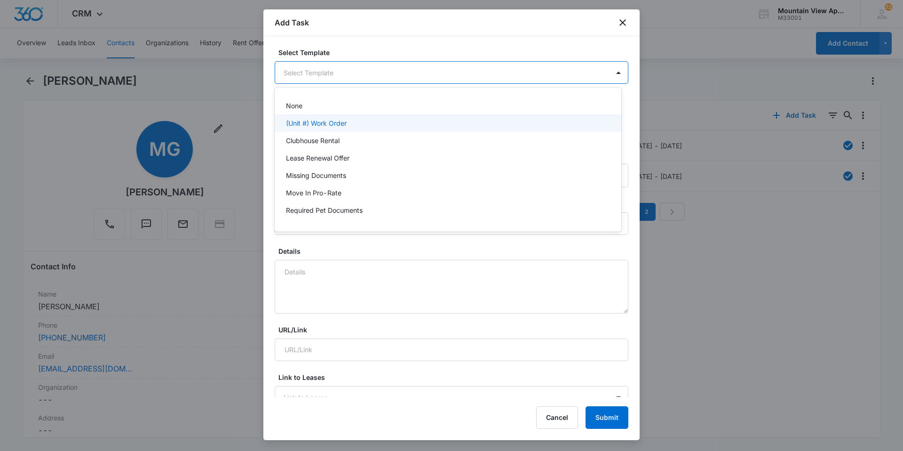
click at [336, 123] on p "(Unit #) Work Order" at bounding box center [316, 123] width 61 height 10
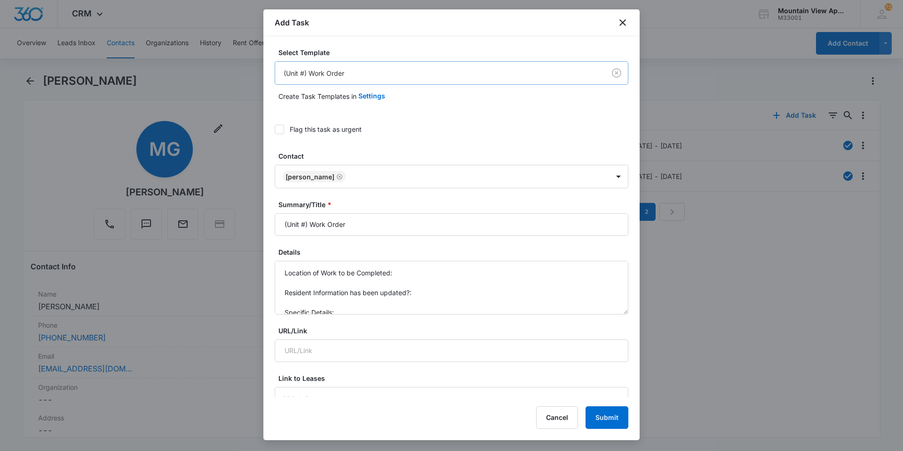
click at [304, 73] on body "CRM Apps Reputation Websites Forms CRM Email Social Content Ads Intelligence Fi…" at bounding box center [451, 225] width 903 height 451
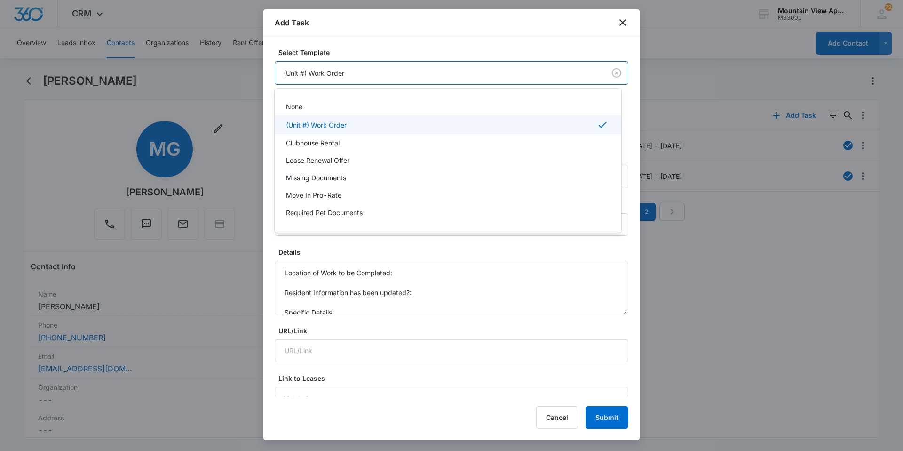
click at [341, 126] on p "(Unit #) Work Order" at bounding box center [316, 125] width 61 height 10
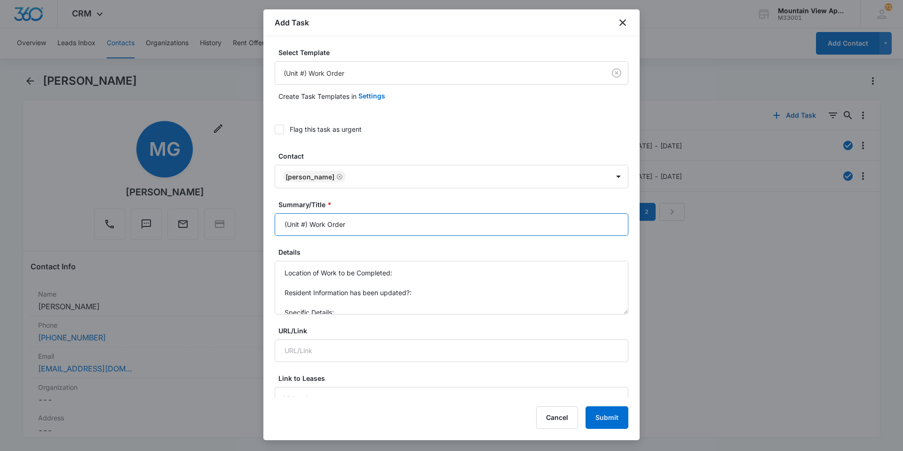
click at [307, 225] on input "(Unit #) Work Order" at bounding box center [452, 224] width 354 height 23
type input "(1837-205) Work Order"
click at [416, 268] on textarea "Location of Work to be Completed: Resident Information has been updated?: Speci…" at bounding box center [452, 288] width 354 height 54
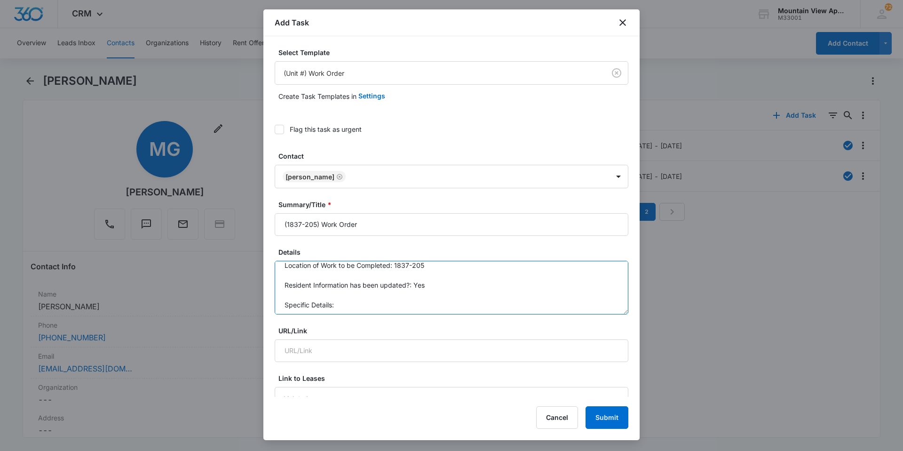
scroll to position [10, 0]
click at [354, 305] on textarea "Location of Work to be Completed: 1837-205 Resident Information has been update…" at bounding box center [452, 288] width 354 height 54
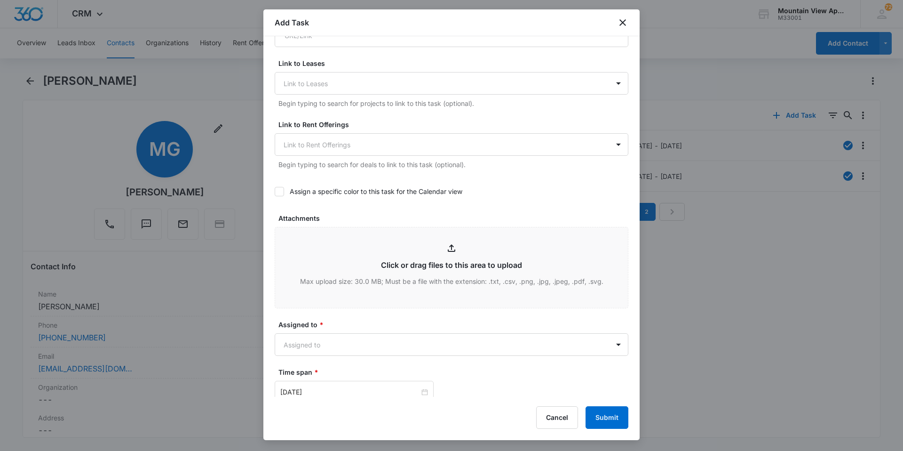
scroll to position [329, 0]
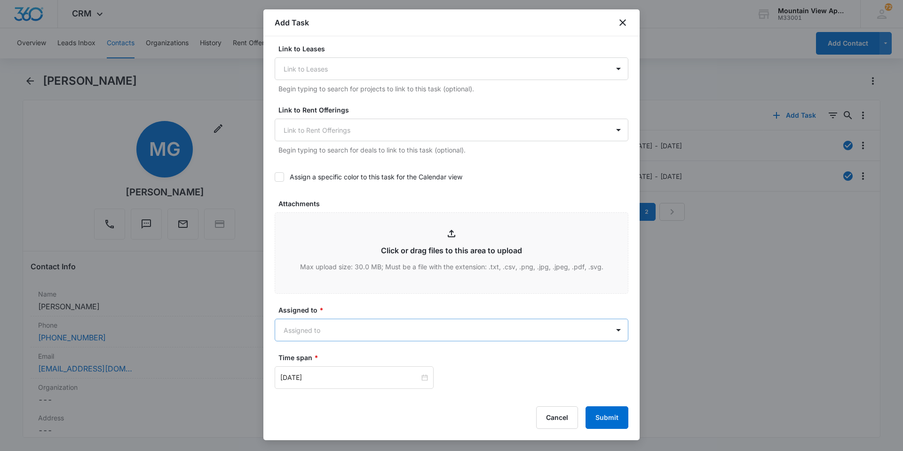
type textarea "Location of Work to be Completed: 1837-205 Resident Information has been update…"
click at [358, 324] on body "CRM Apps Reputation Websites Forms CRM Email Social Content Ads Intelligence Fi…" at bounding box center [451, 225] width 903 height 451
type input "mount"
click at [383, 381] on div "Mountain View Maintenance" at bounding box center [447, 380] width 322 height 10
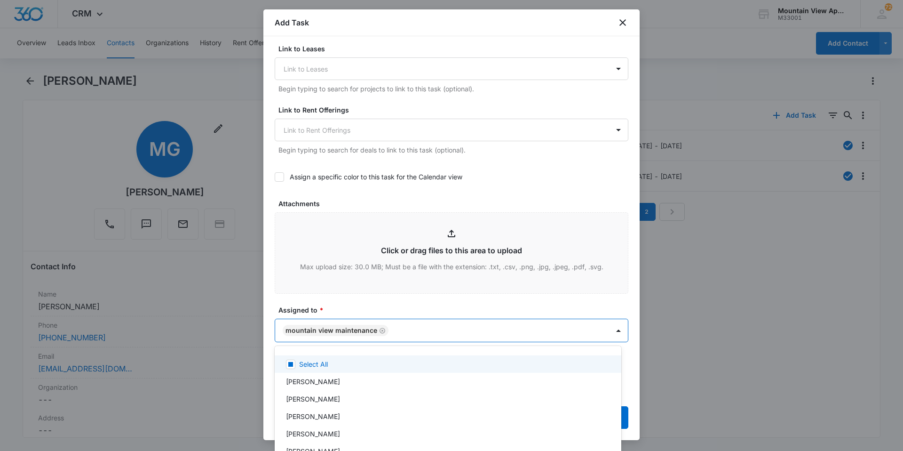
click at [388, 300] on div at bounding box center [451, 225] width 903 height 451
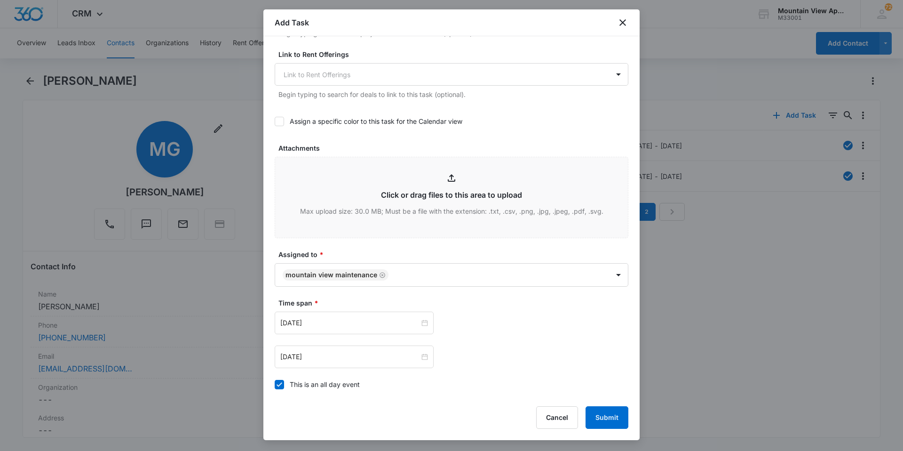
scroll to position [470, 0]
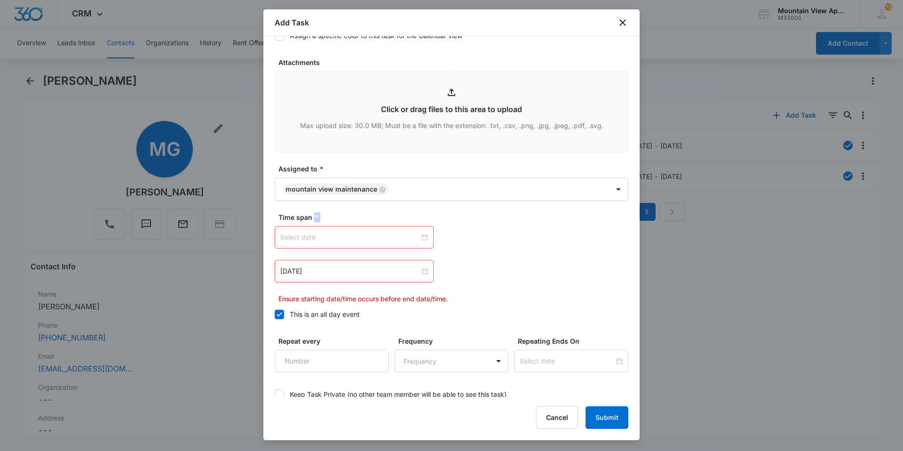
click at [422, 239] on div at bounding box center [354, 237] width 148 height 10
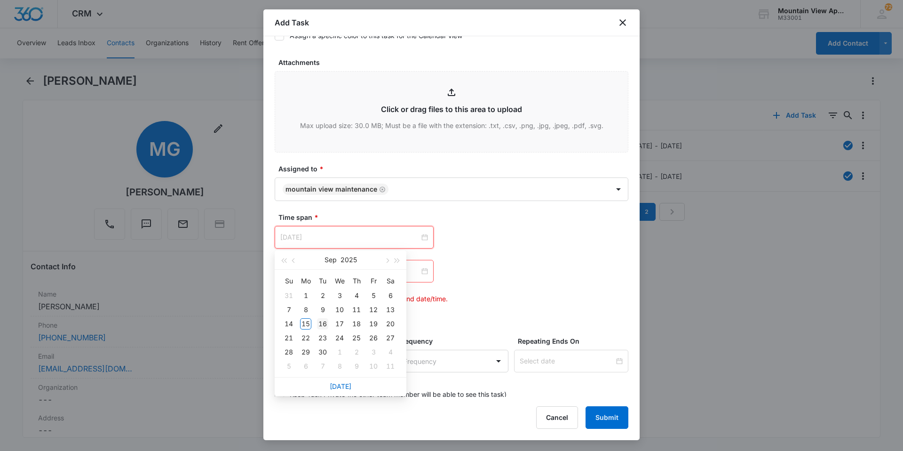
type input "[DATE]"
click at [323, 324] on div "16" at bounding box center [322, 323] width 11 height 11
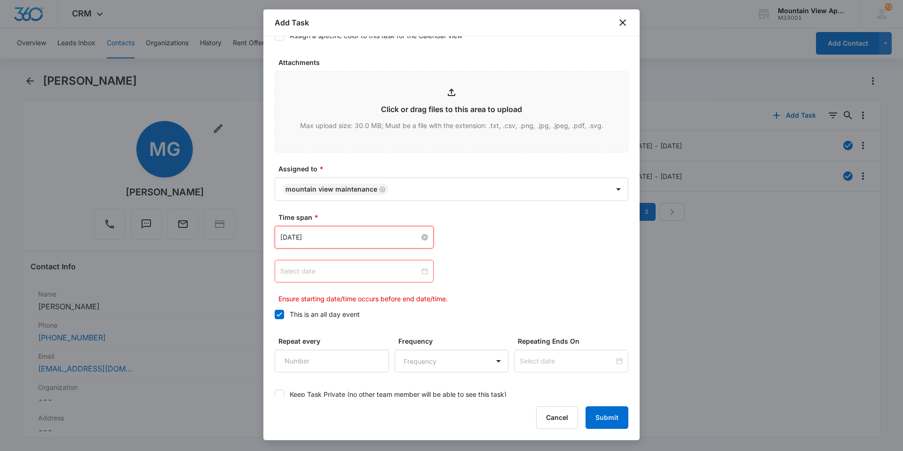
click at [421, 271] on div at bounding box center [354, 271] width 148 height 10
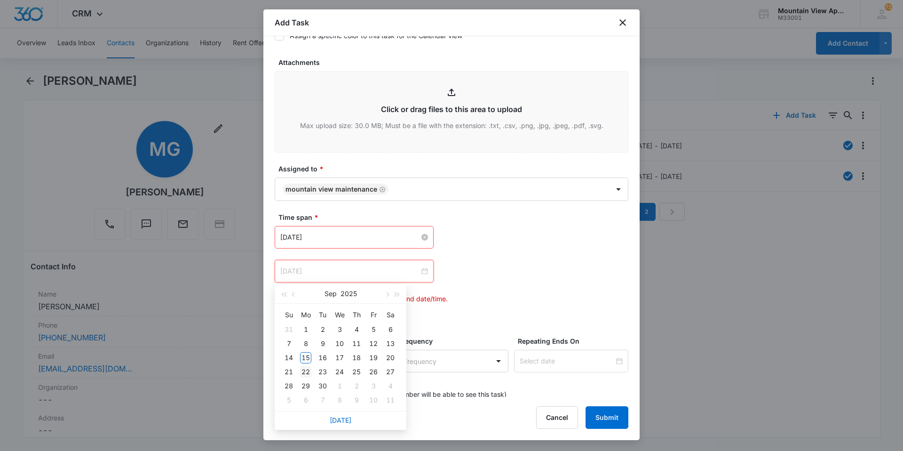
type input "[DATE]"
click at [308, 375] on div "22" at bounding box center [305, 371] width 11 height 11
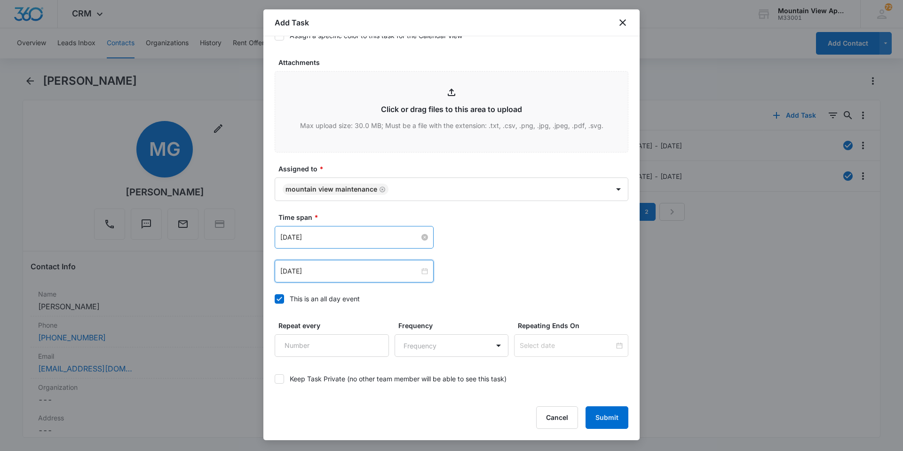
click at [529, 255] on div "[DATE] [DATE] Su Mo Tu We Th Fr Sa 31 1 2 3 4 5 6 7 8 9 10 11 12 13 14 15 16 17…" at bounding box center [452, 254] width 354 height 56
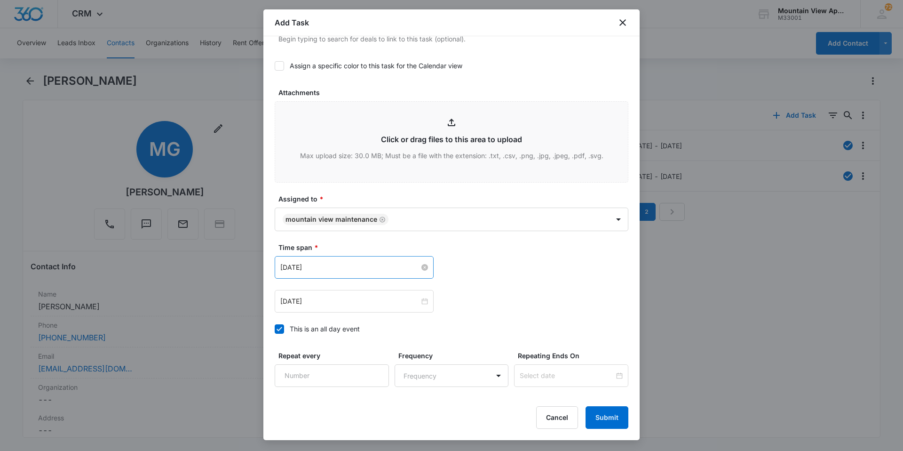
scroll to position [510, 0]
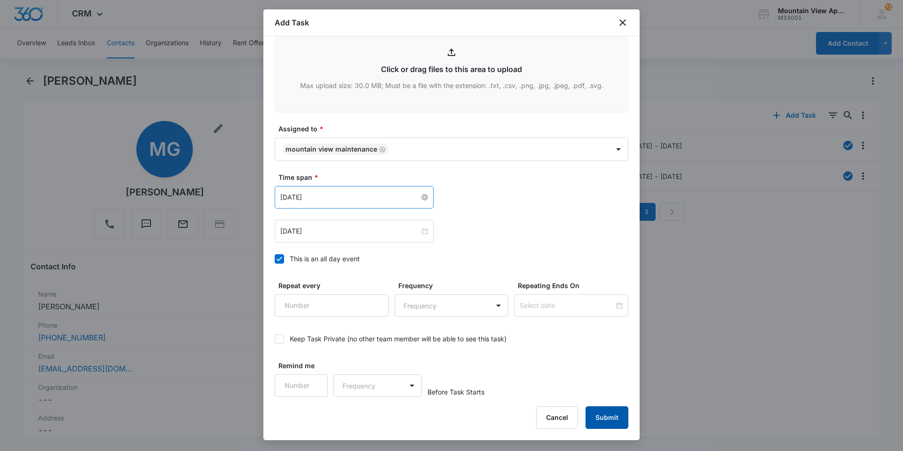
click at [611, 415] on button "Submit" at bounding box center [607, 417] width 43 height 23
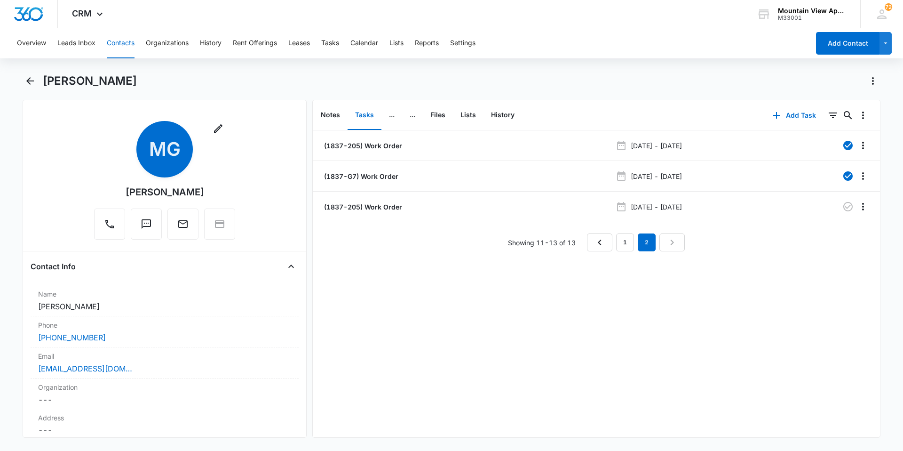
click at [127, 48] on button "Contacts" at bounding box center [121, 43] width 28 height 30
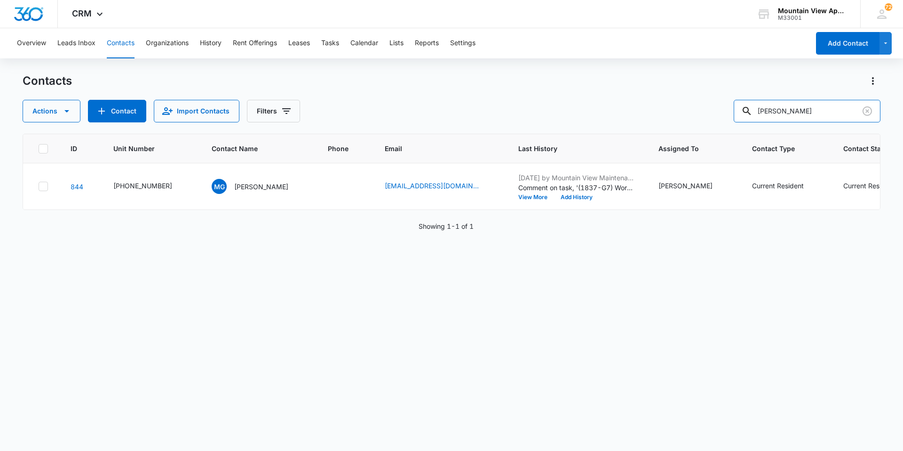
drag, startPoint x: 784, startPoint y: 102, endPoint x: 416, endPoint y: 64, distance: 369.8
click at [417, 64] on div "Overview Leads Inbox Contacts Organizations History Rent Offerings Leases Tasks…" at bounding box center [451, 239] width 903 height 422
type input "lettero"
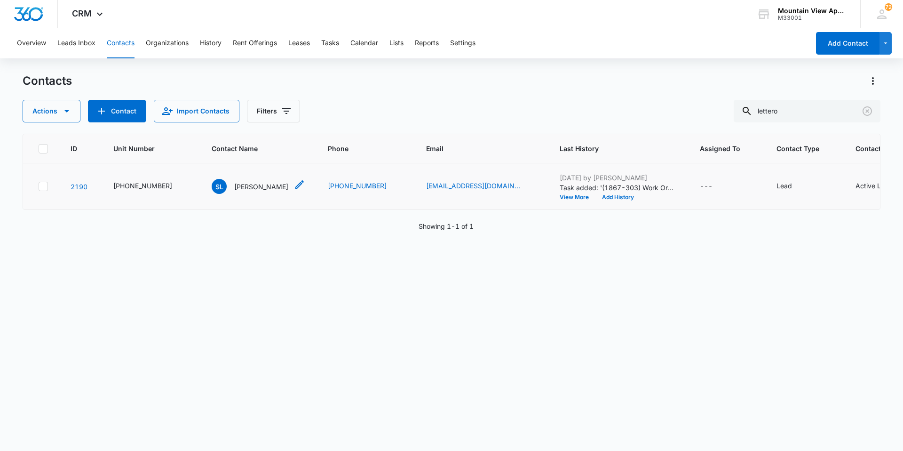
click at [246, 185] on p "[PERSON_NAME]" at bounding box center [261, 187] width 54 height 10
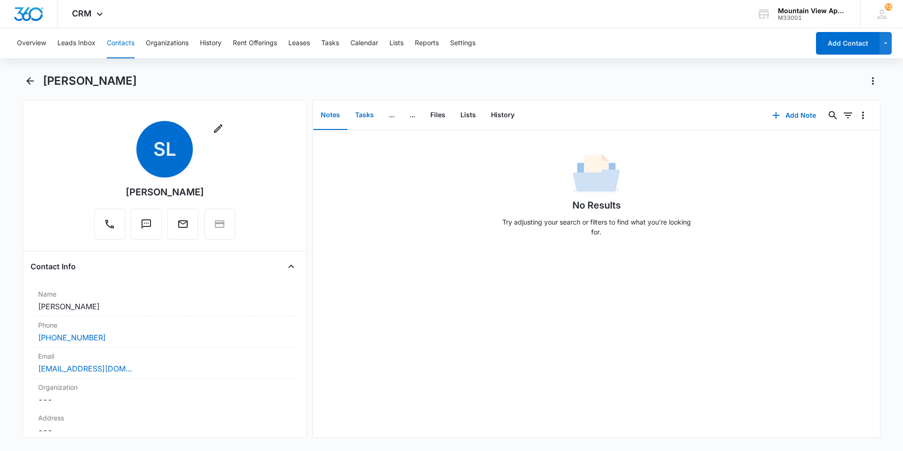
click at [373, 117] on button "Tasks" at bounding box center [365, 115] width 34 height 29
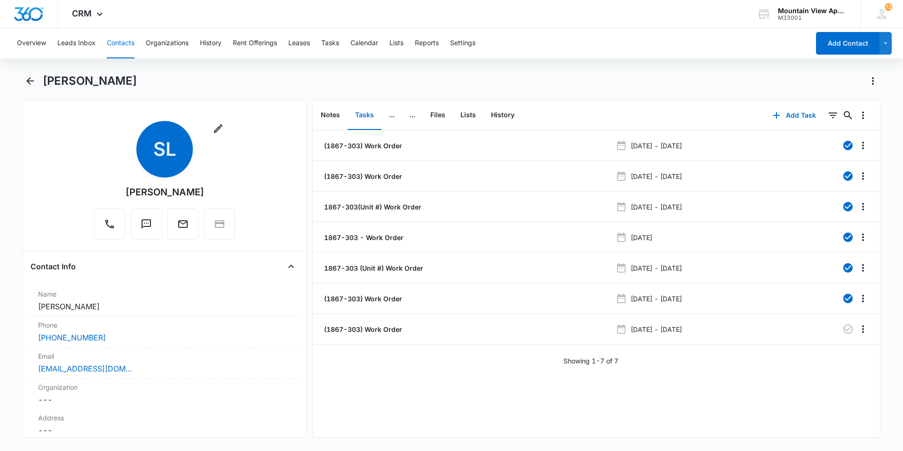
drag, startPoint x: 360, startPoint y: 329, endPoint x: 369, endPoint y: 360, distance: 32.0
click at [360, 329] on p "(1867-303) Work Order" at bounding box center [362, 329] width 80 height 10
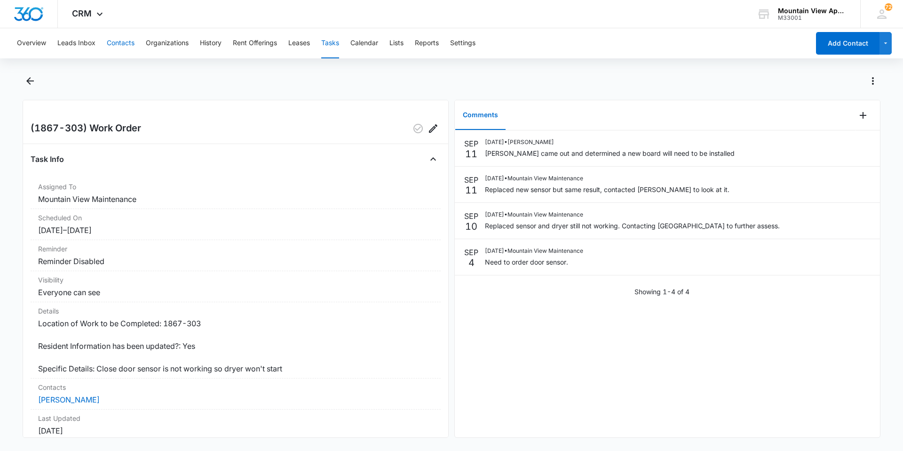
click at [122, 37] on button "Contacts" at bounding box center [121, 43] width 28 height 30
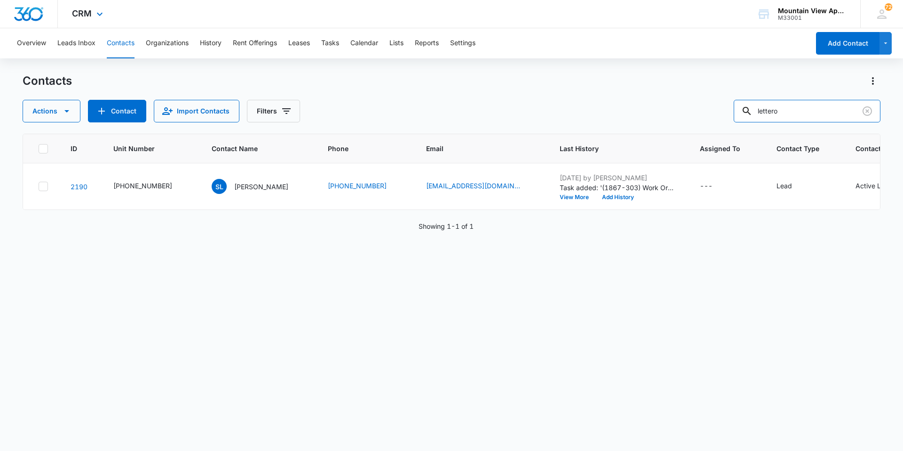
drag, startPoint x: 796, startPoint y: 112, endPoint x: 0, endPoint y: 22, distance: 800.7
click at [0, 21] on div "CRM Apps Reputation Websites Forms CRM Email Social Content Ads Intelligence Fi…" at bounding box center [451, 225] width 903 height 450
type input "[PERSON_NAME]"
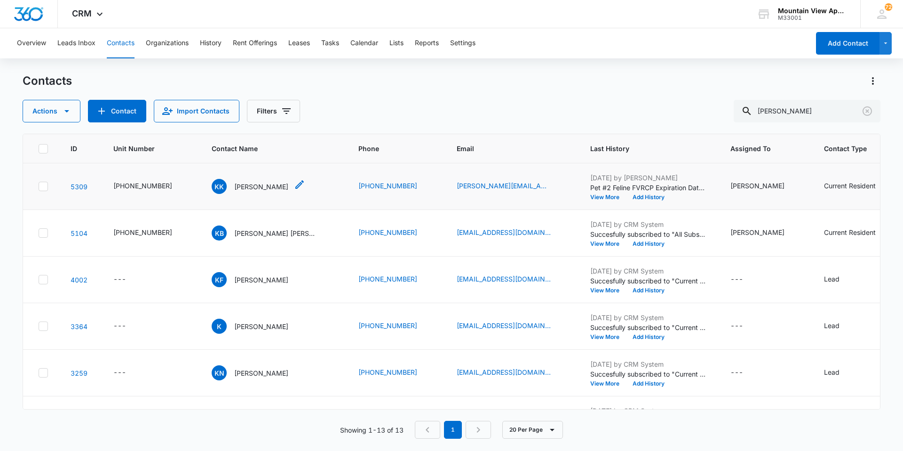
click at [253, 188] on p "[PERSON_NAME]" at bounding box center [261, 187] width 54 height 10
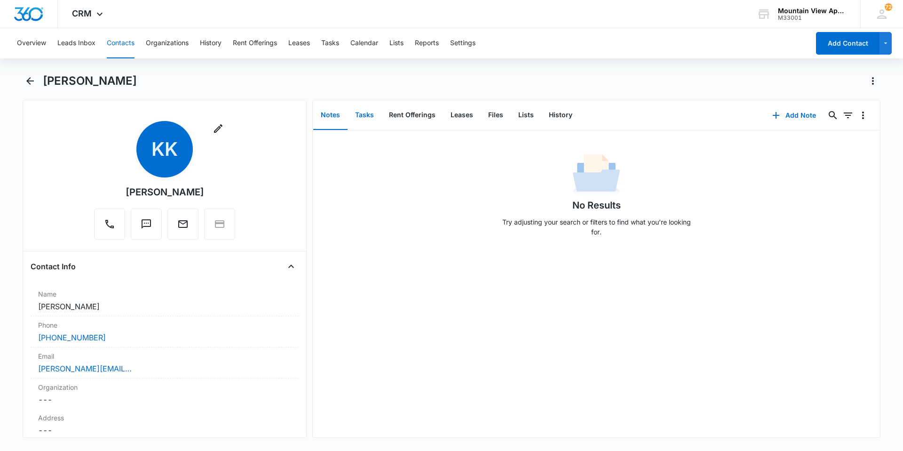
click at [366, 117] on button "Tasks" at bounding box center [365, 115] width 34 height 29
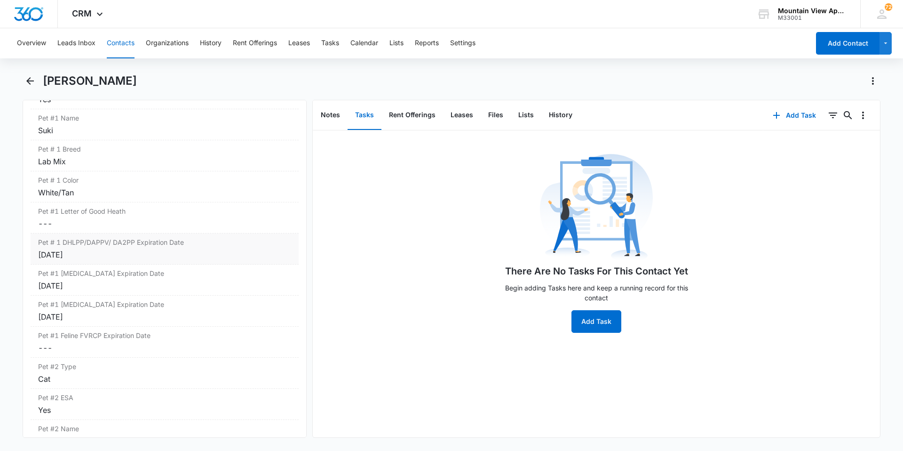
scroll to position [1364, 0]
click at [126, 45] on button "Contacts" at bounding box center [121, 43] width 28 height 30
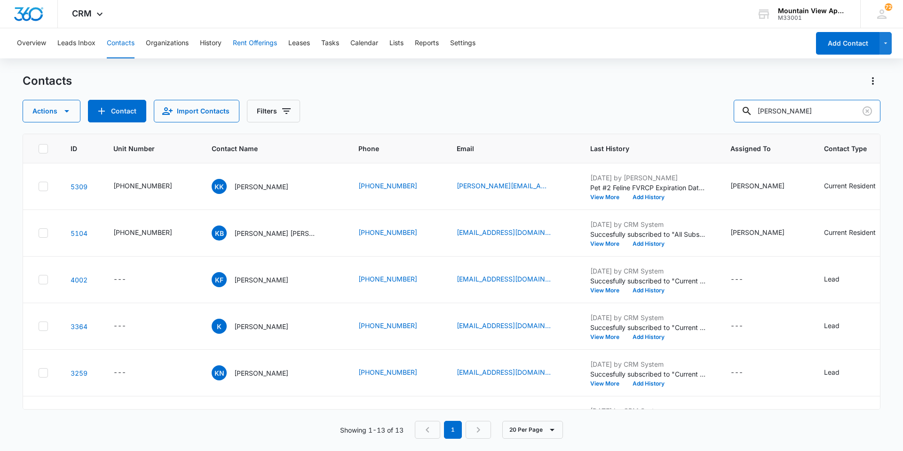
drag, startPoint x: 805, startPoint y: 112, endPoint x: 240, endPoint y: 41, distance: 569.0
click at [240, 41] on div "Overview Leads Inbox Contacts Organizations History Rent Offerings Leases Tasks…" at bounding box center [451, 239] width 903 height 422
type input "[PERSON_NAME]"
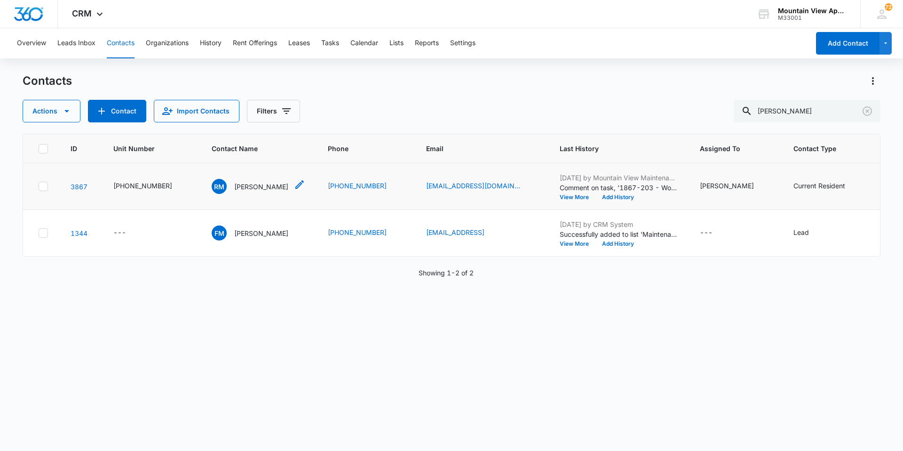
click at [248, 184] on p "[PERSON_NAME]" at bounding box center [261, 187] width 54 height 10
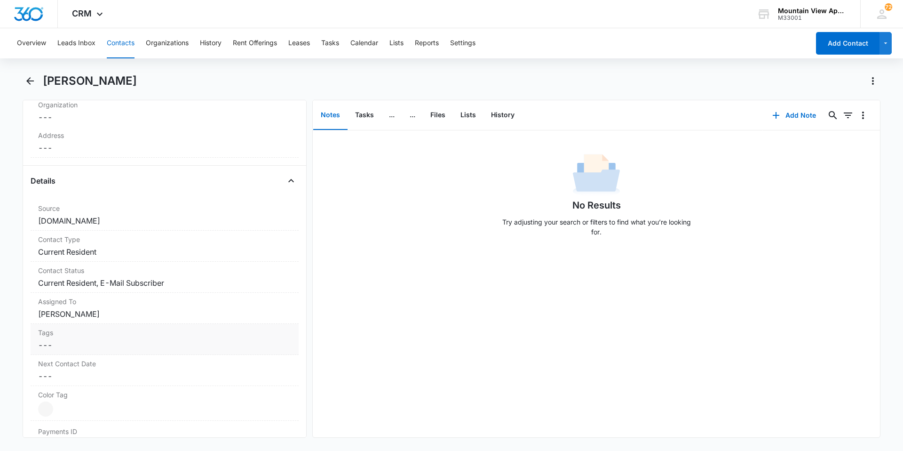
scroll to position [141, 0]
